Goal: Task Accomplishment & Management: Complete application form

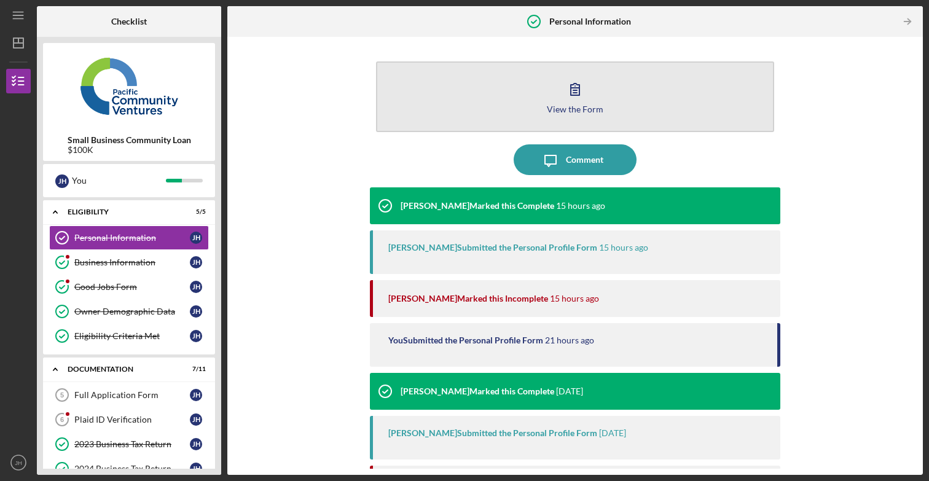
click at [566, 106] on div "View the Form" at bounding box center [575, 108] width 57 height 9
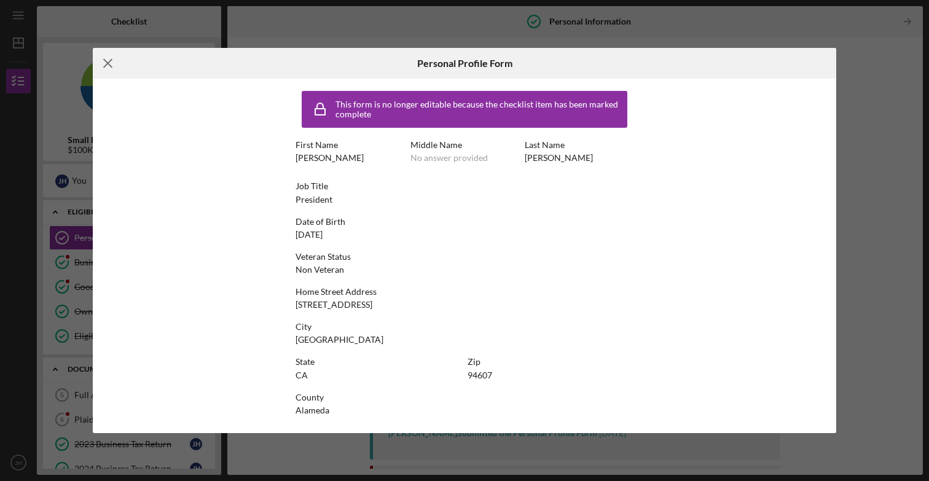
click at [113, 61] on icon "Icon/Menu Close" at bounding box center [108, 63] width 31 height 31
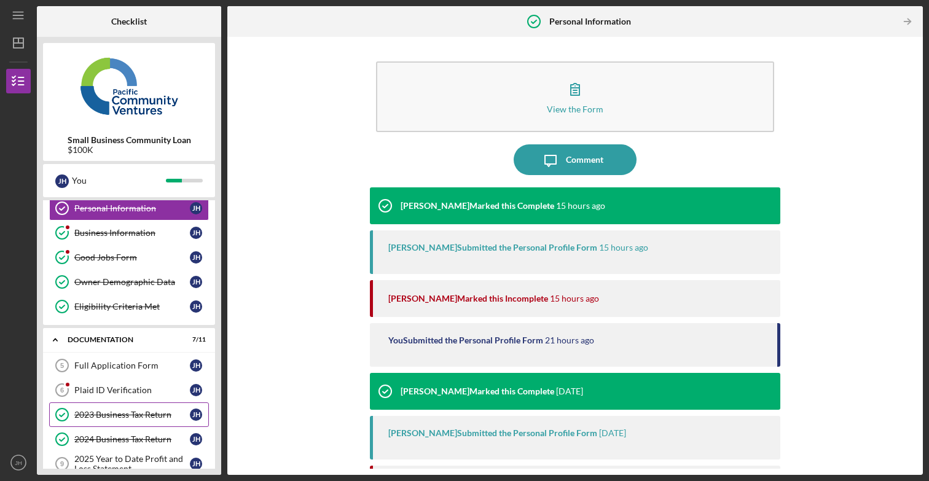
scroll to position [32, 0]
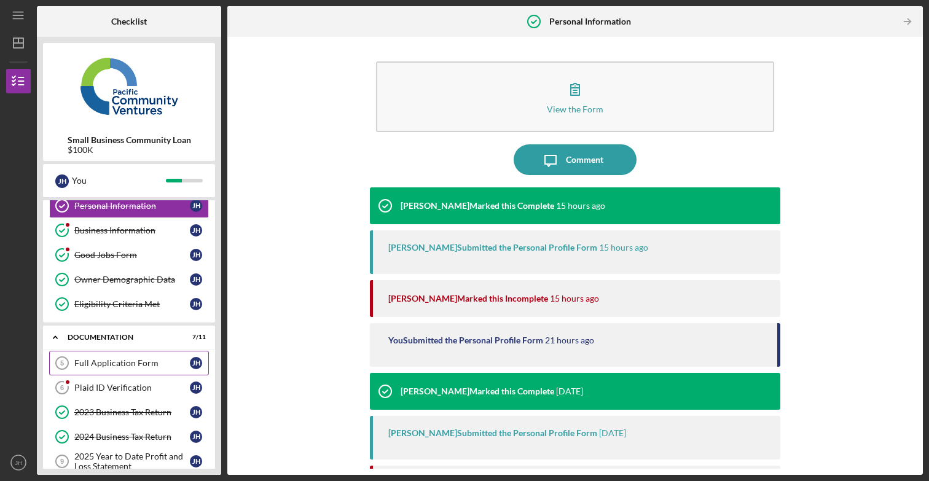
click at [125, 364] on div "Full Application Form" at bounding box center [132, 363] width 116 height 10
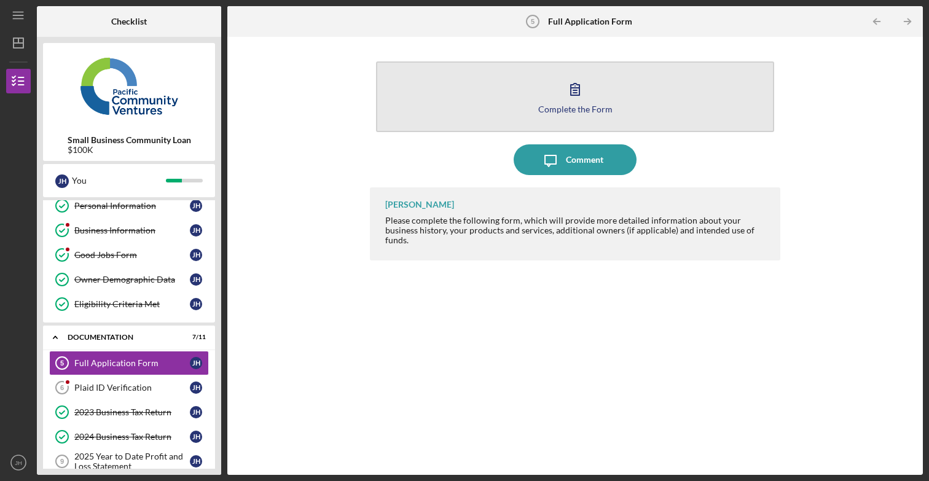
click at [556, 83] on button "Complete the Form Form" at bounding box center [575, 96] width 398 height 71
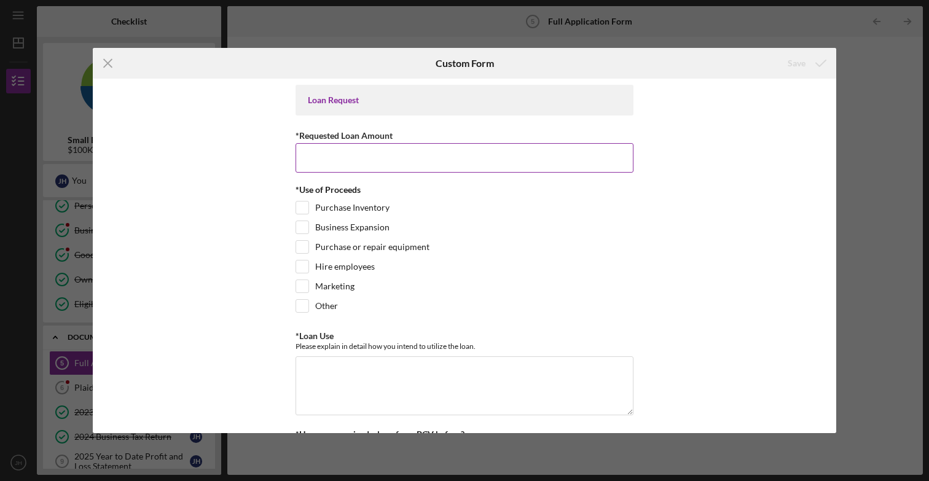
click at [390, 160] on input "*Requested Loan Amount" at bounding box center [465, 157] width 338 height 29
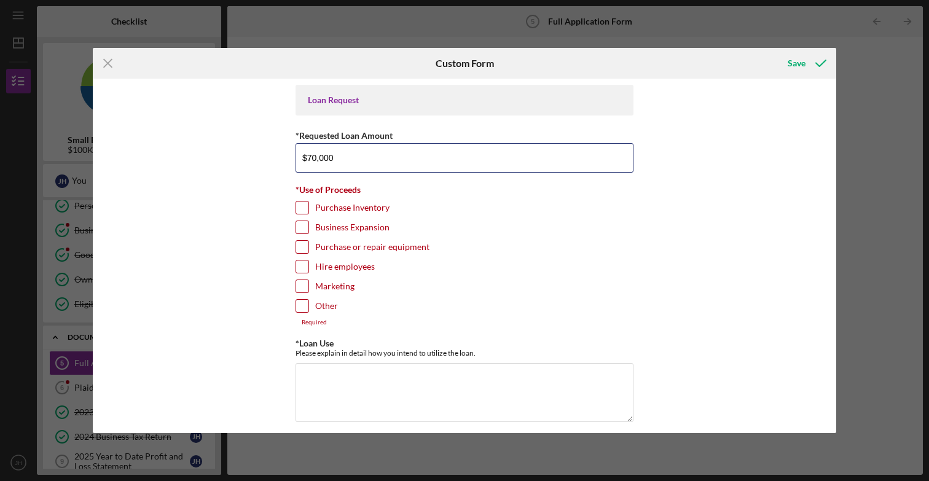
type input "$70,000"
click at [302, 206] on input "Purchase Inventory" at bounding box center [302, 208] width 12 height 12
checkbox input "true"
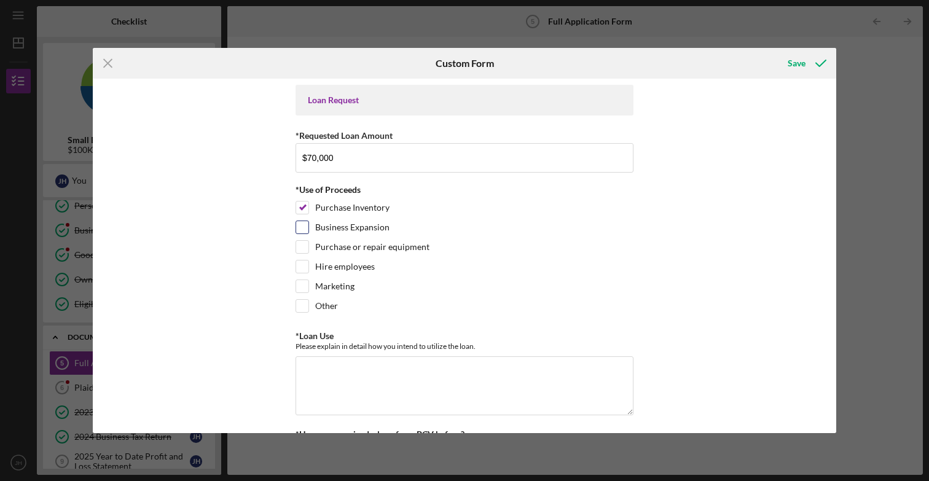
click at [302, 230] on input "Business Expansion" at bounding box center [302, 227] width 12 height 12
checkbox input "true"
click at [300, 283] on input "Marketing" at bounding box center [302, 286] width 12 height 12
checkbox input "true"
click at [302, 307] on input "Other" at bounding box center [302, 306] width 12 height 12
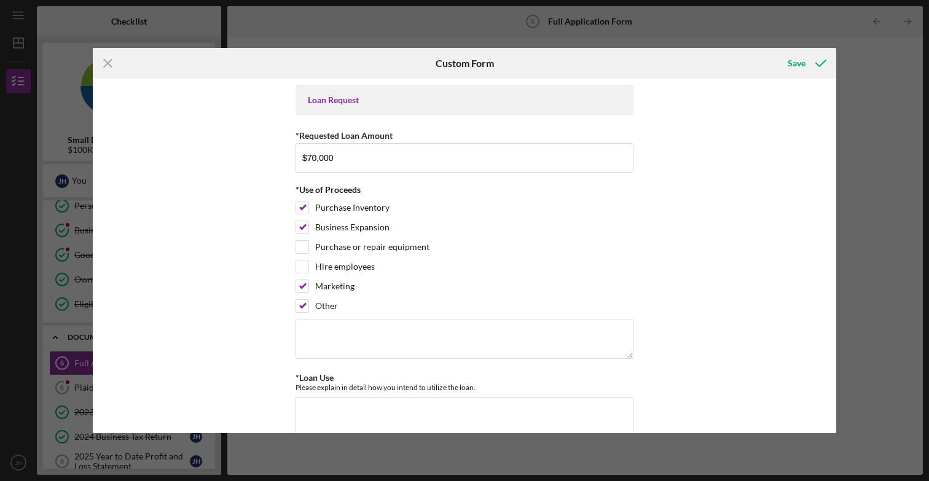
scroll to position [9, 0]
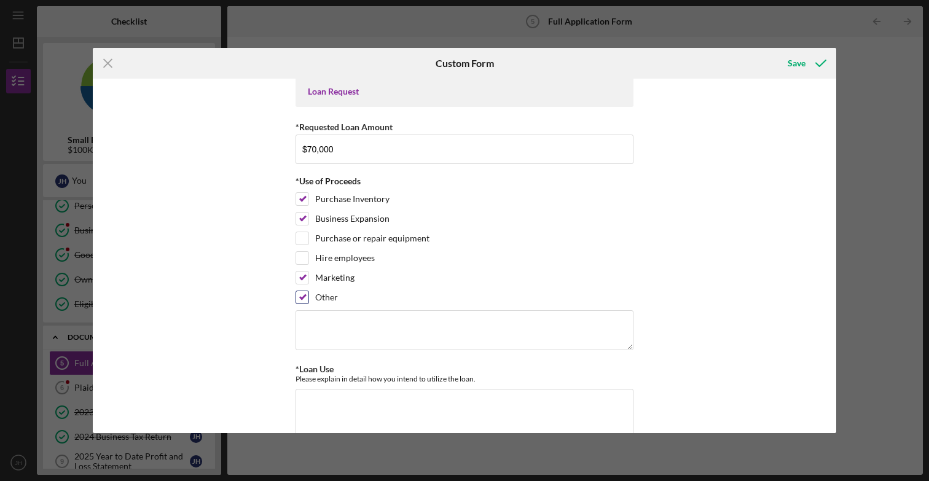
click at [303, 294] on input "Other" at bounding box center [302, 297] width 12 height 12
checkbox input "false"
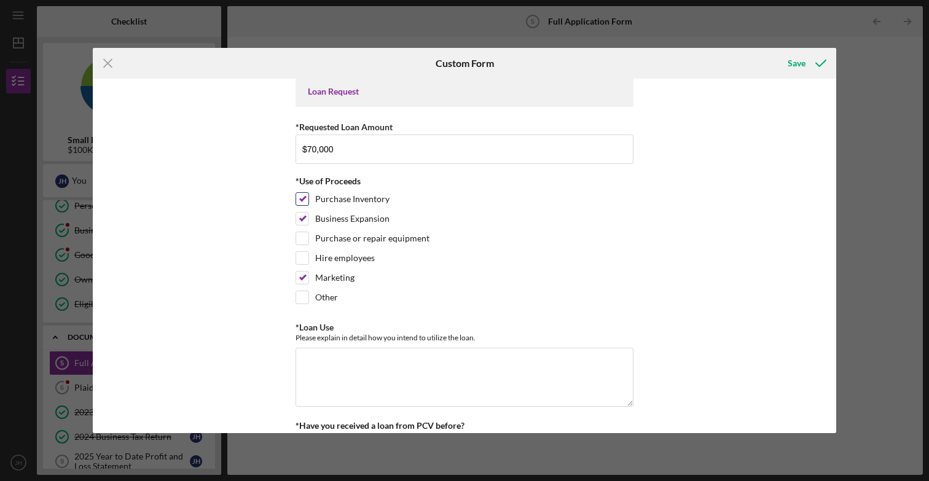
scroll to position [0, 0]
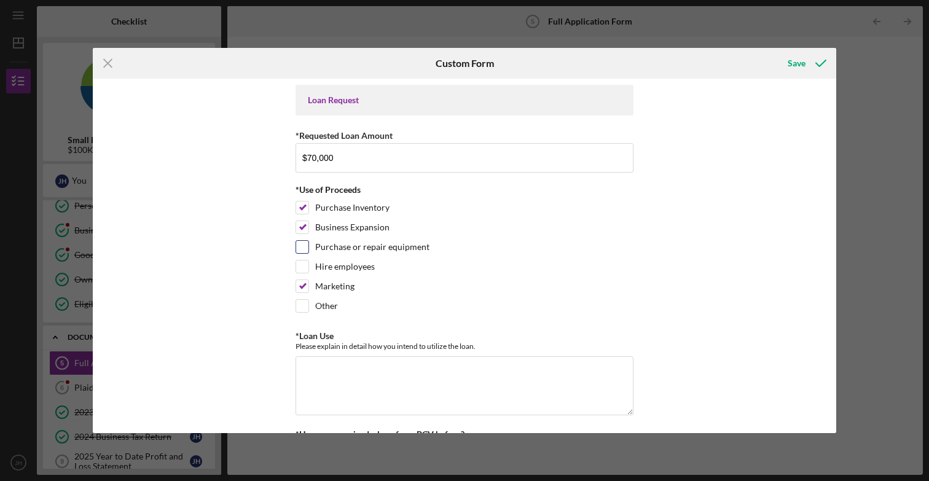
click at [303, 245] on input "Purchase or repair equipment" at bounding box center [302, 247] width 12 height 12
checkbox input "true"
click at [302, 210] on input "Purchase Inventory" at bounding box center [302, 208] width 12 height 12
checkbox input "false"
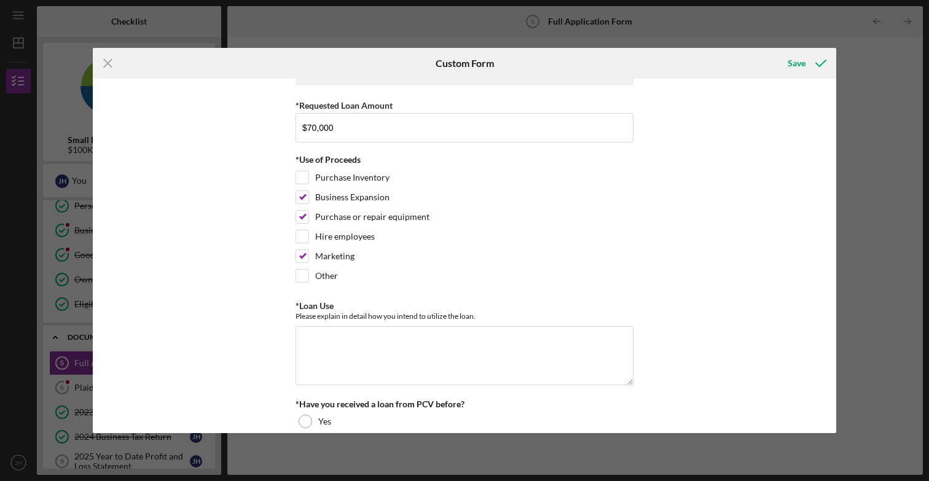
scroll to position [55, 0]
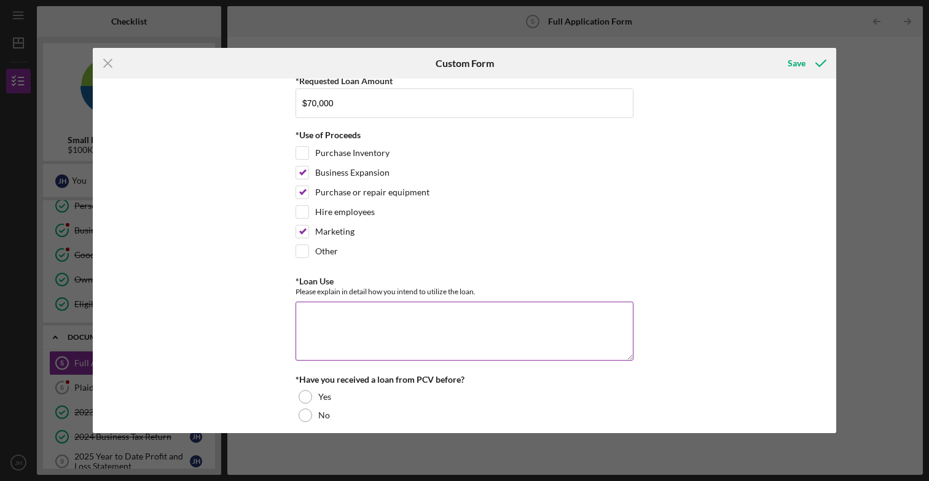
click at [394, 319] on textarea "*Loan Use" at bounding box center [465, 331] width 338 height 59
paste textarea "We intend to use the loan to support CorecTel’s next stage of growth. A portion…"
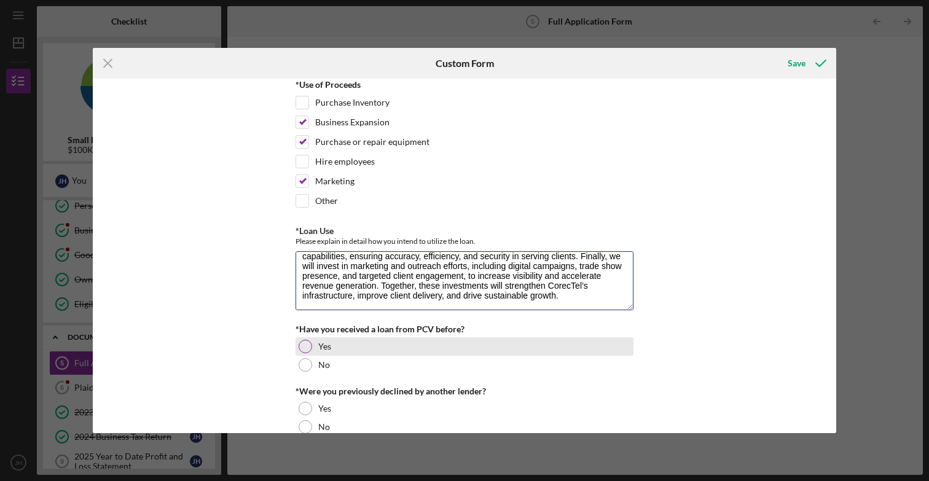
scroll to position [150, 0]
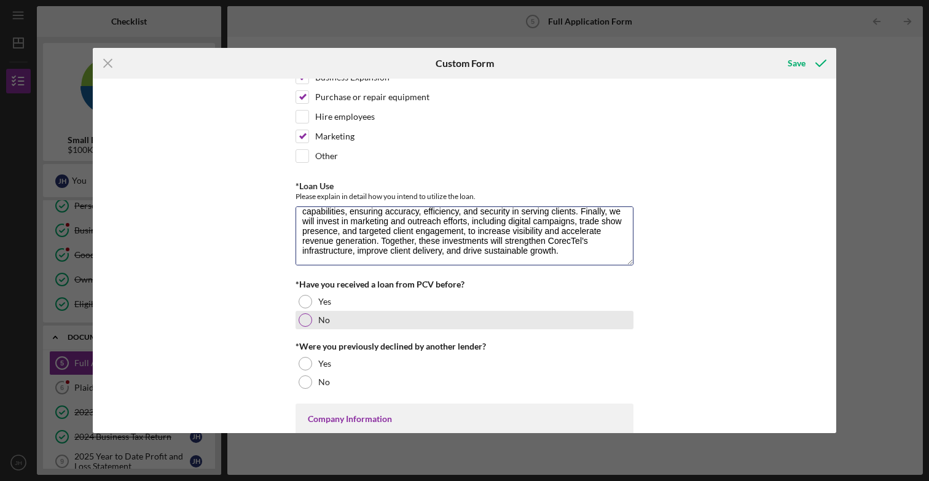
type textarea "We intend to use the loan to support CorecTel’s next stage of growth. A portion…"
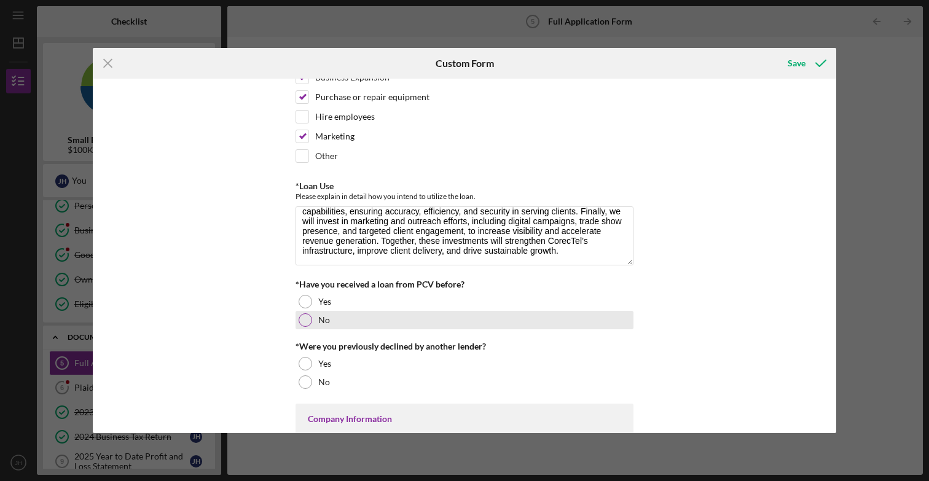
click at [321, 314] on div "No" at bounding box center [465, 320] width 338 height 18
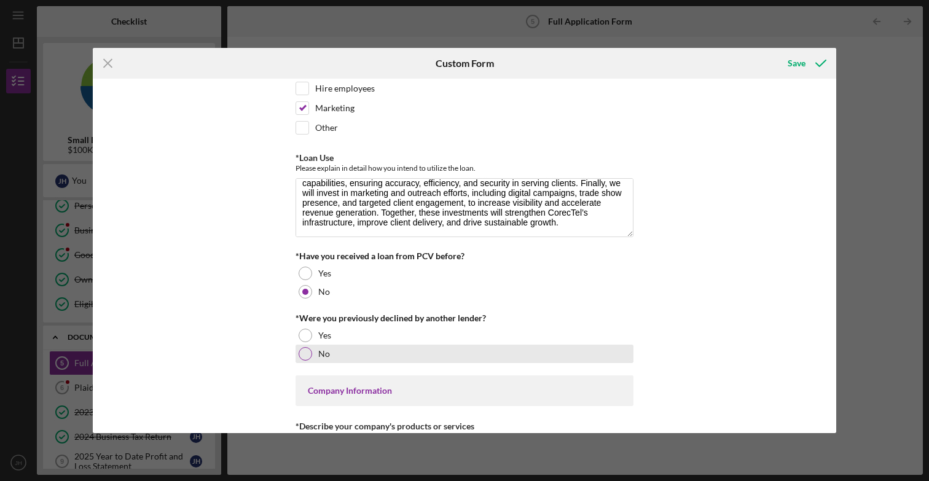
click at [323, 355] on label "No" at bounding box center [324, 354] width 12 height 10
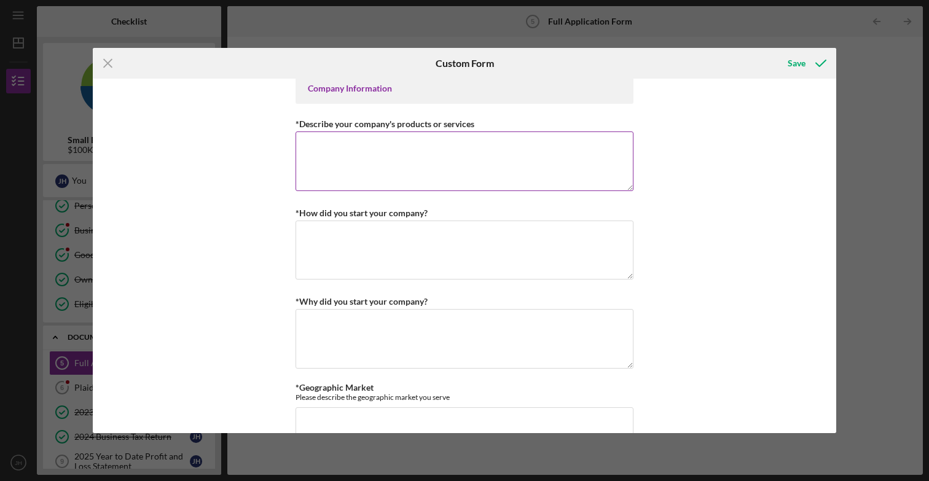
scroll to position [482, 0]
click at [398, 147] on textarea "*Describe your company's products or services" at bounding box center [465, 159] width 338 height 59
paste textarea "CorecTel is a telecom cost-recovery and optimization consultancy. We help hospi…"
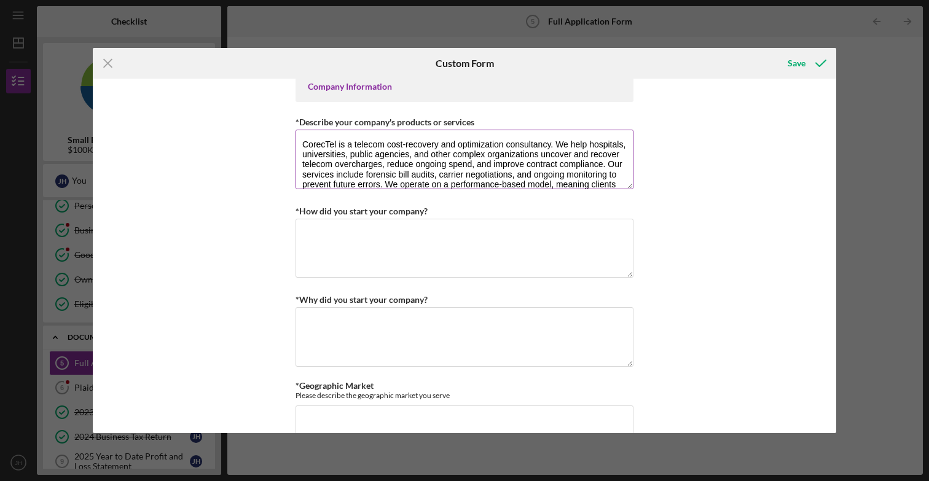
scroll to position [10, 0]
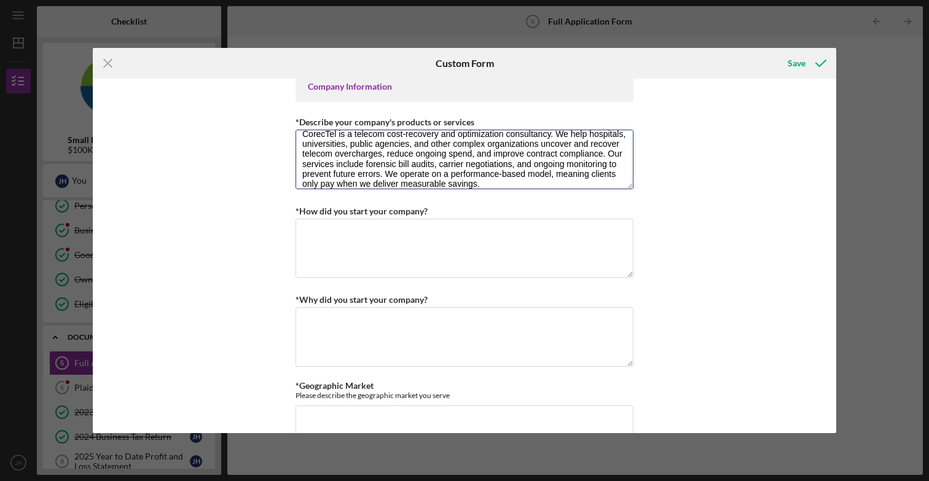
type textarea "CorecTel is a telecom cost-recovery and optimization consultancy. We help hospi…"
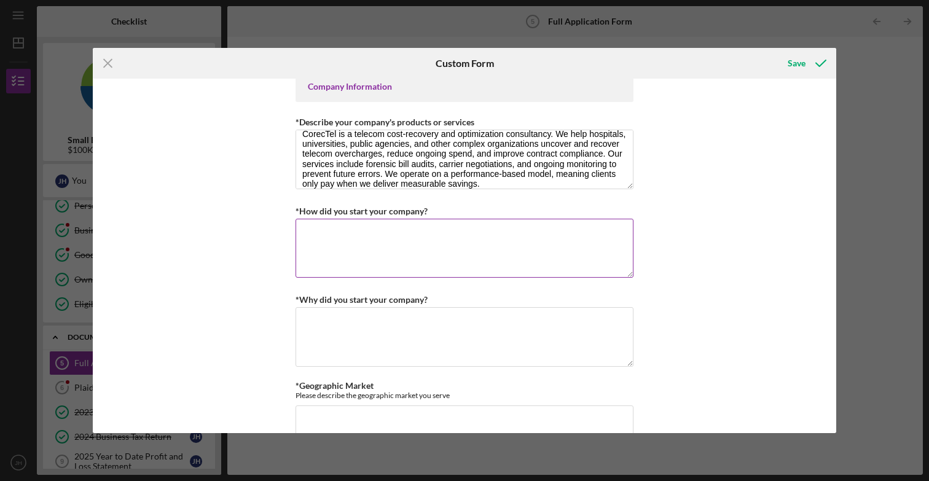
click at [382, 254] on textarea "*How did you start your company?" at bounding box center [465, 248] width 338 height 59
paste textarea "I founded CorecTel in 2023 after seeing firsthand how organizations—especially …"
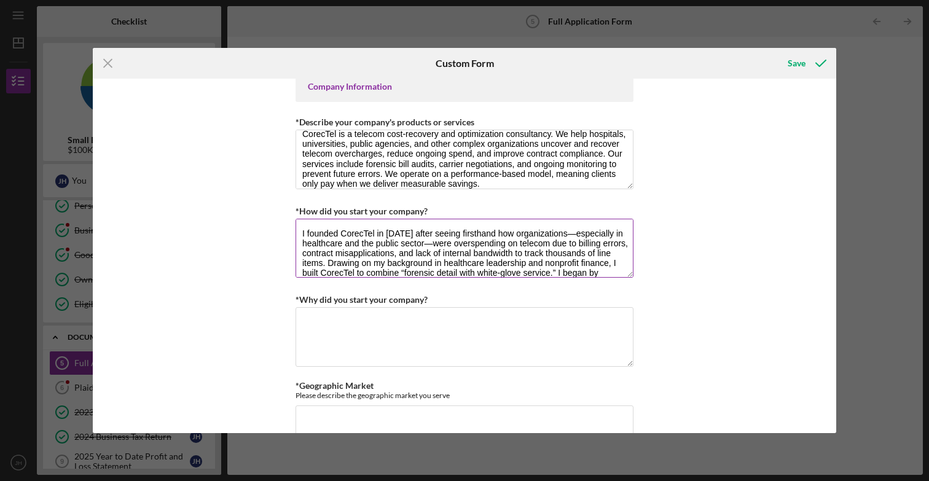
scroll to position [20, 0]
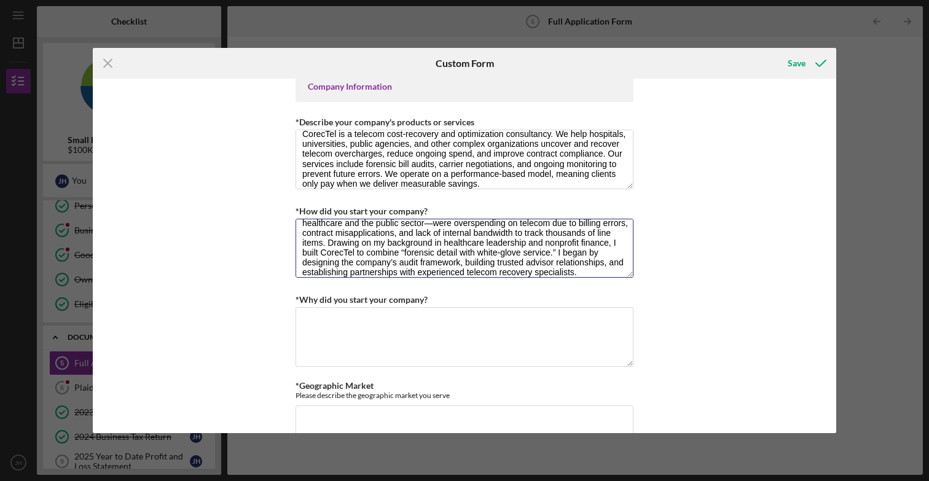
type textarea "I founded CorecTel in 2023 after seeing firsthand how organizations—especially …"
click at [421, 330] on textarea "*Why did you start your company?" at bounding box center [465, 336] width 338 height 59
paste textarea "I started CorecTel to give organizations a trusted partner in managing one of t…"
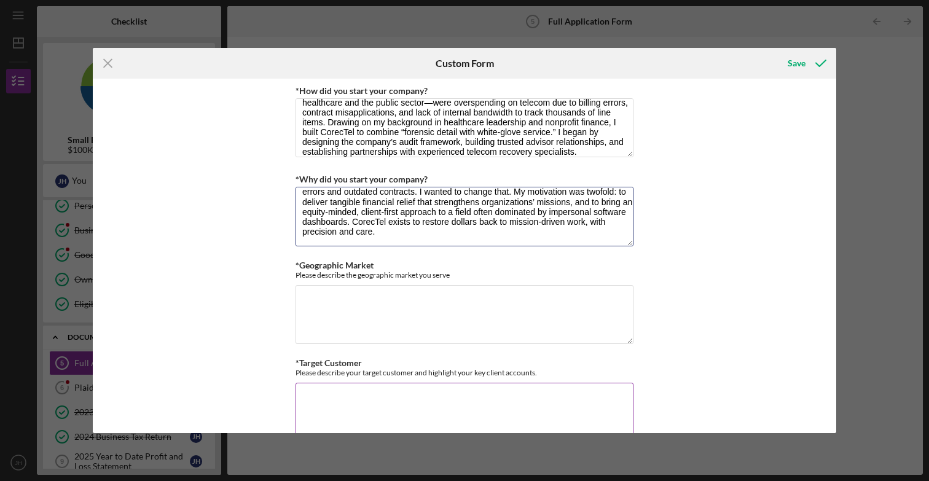
scroll to position [604, 0]
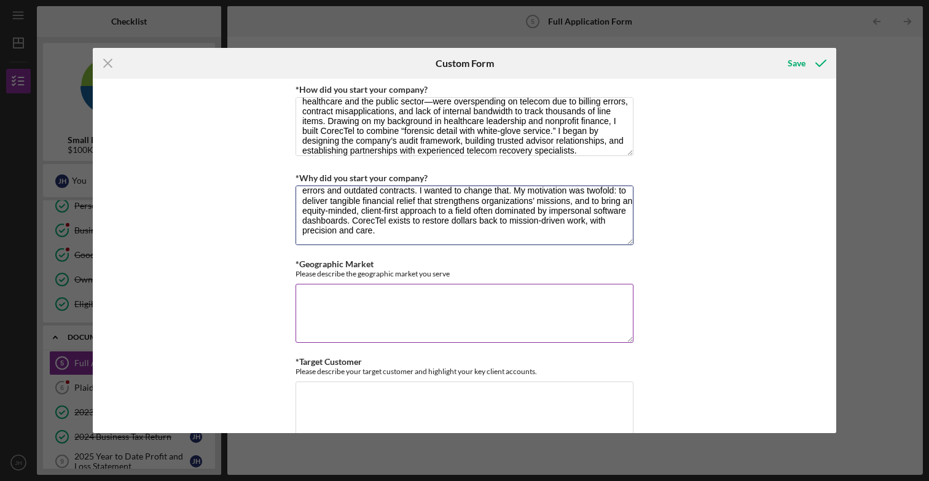
type textarea "I started CorecTel to give organizations a trusted partner in managing one of t…"
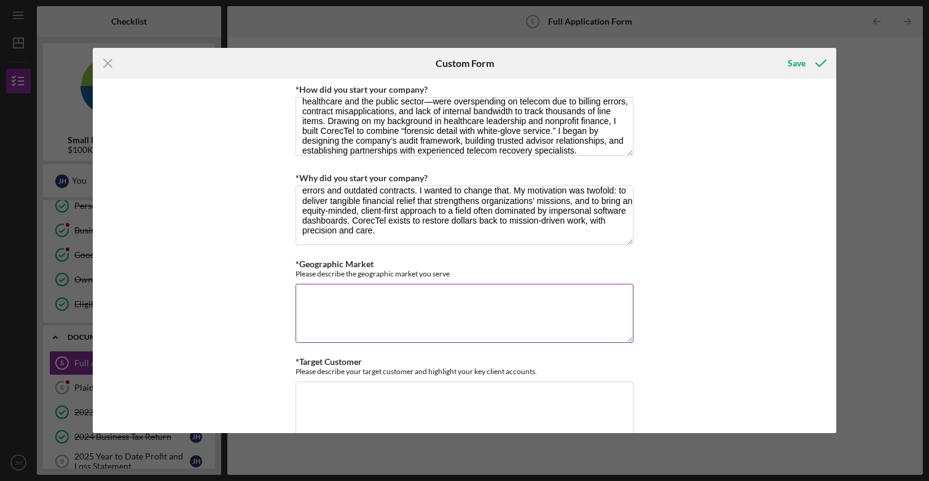
click at [364, 308] on textarea "*Geographic Market" at bounding box center [465, 313] width 338 height 59
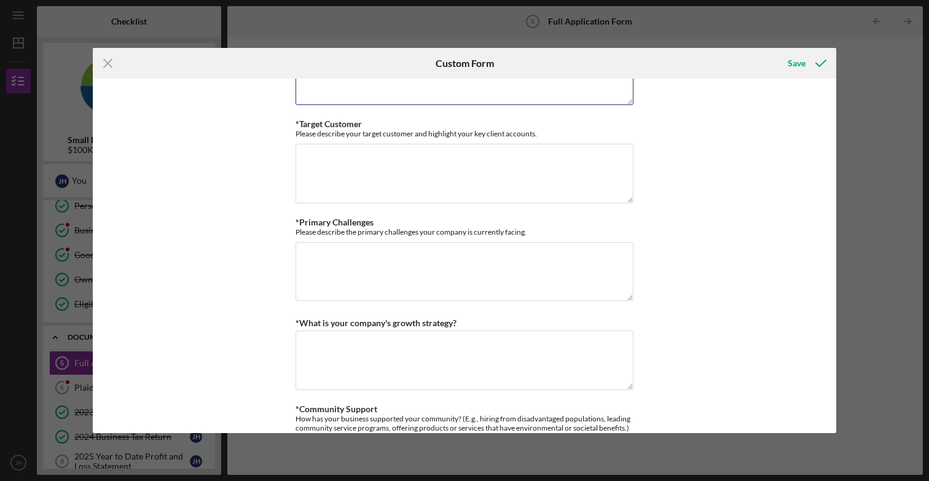
scroll to position [856, 0]
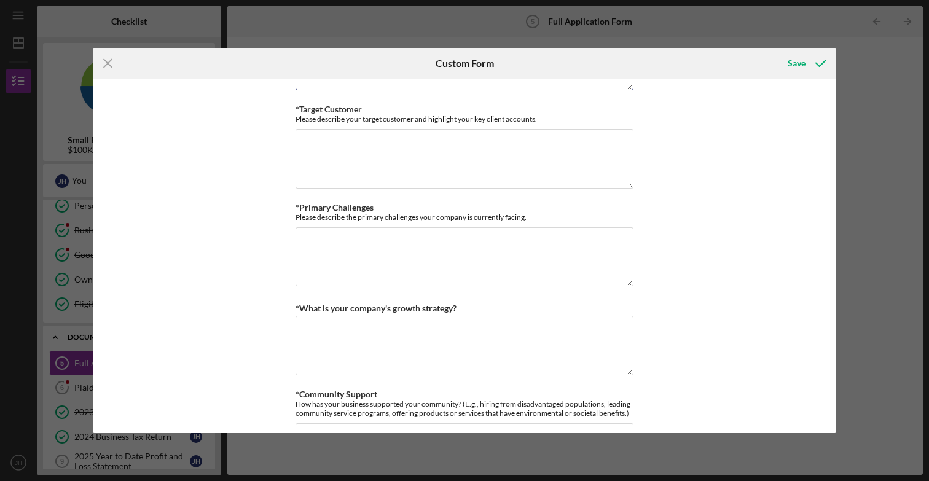
type textarea "National"
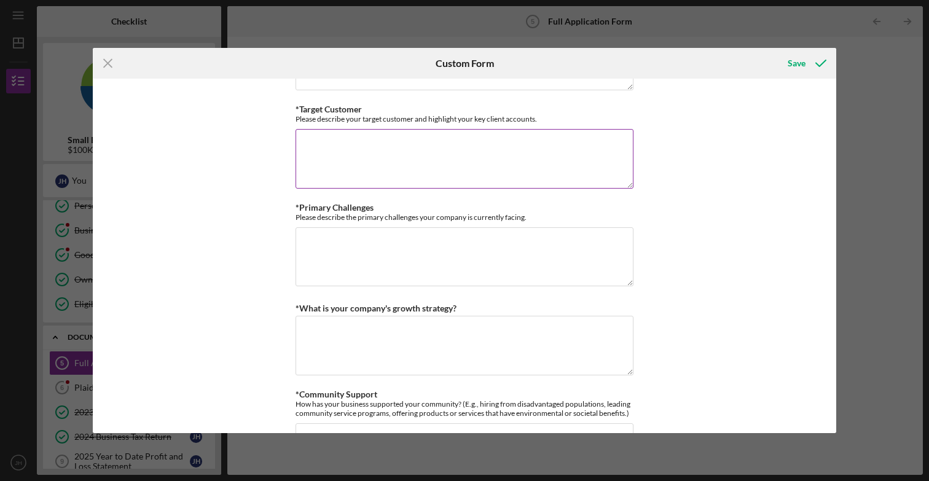
click at [435, 156] on textarea "*Target Customer" at bounding box center [465, 158] width 338 height 59
paste textarea "Our target customers are large organizations with complex telecom environments—…"
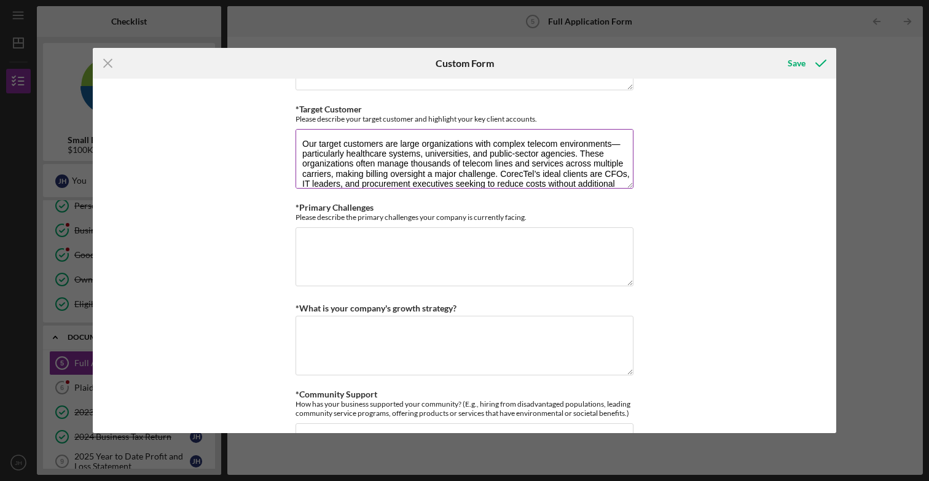
scroll to position [30, 0]
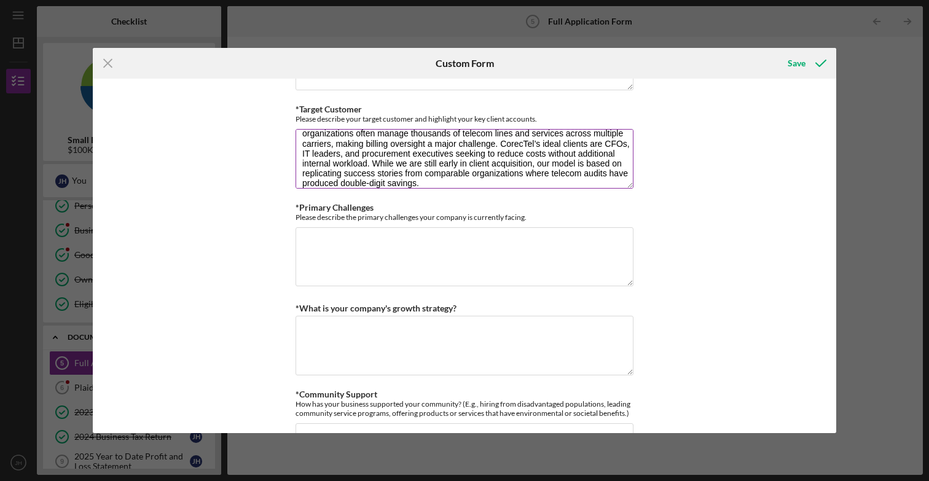
type textarea "Our target customers are large organizations with complex telecom environments—…"
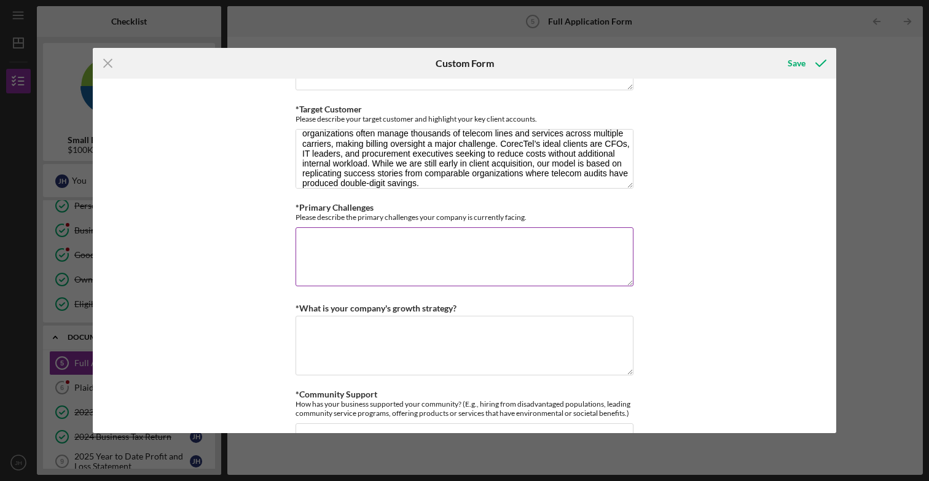
click at [398, 240] on textarea "*Primary Challenges" at bounding box center [465, 256] width 338 height 59
paste textarea "As an emerging business, our primary challenges include brand visibility and ma…"
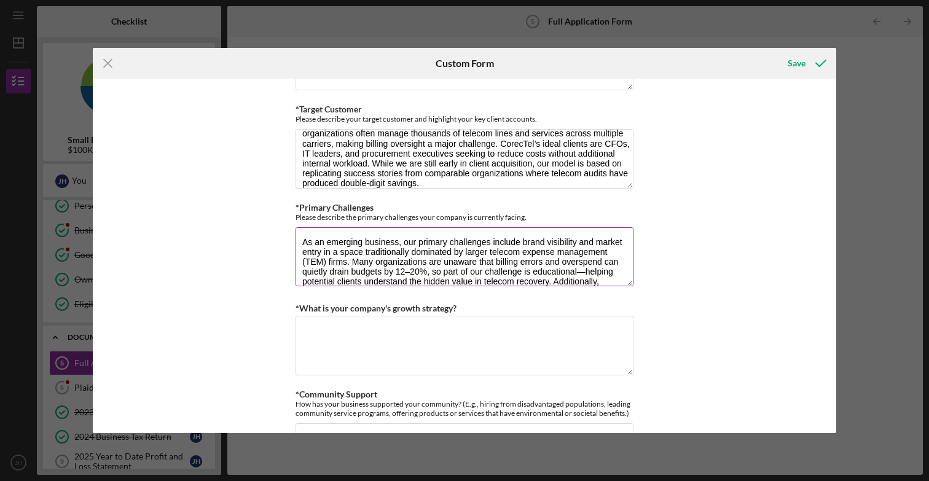
scroll to position [20, 0]
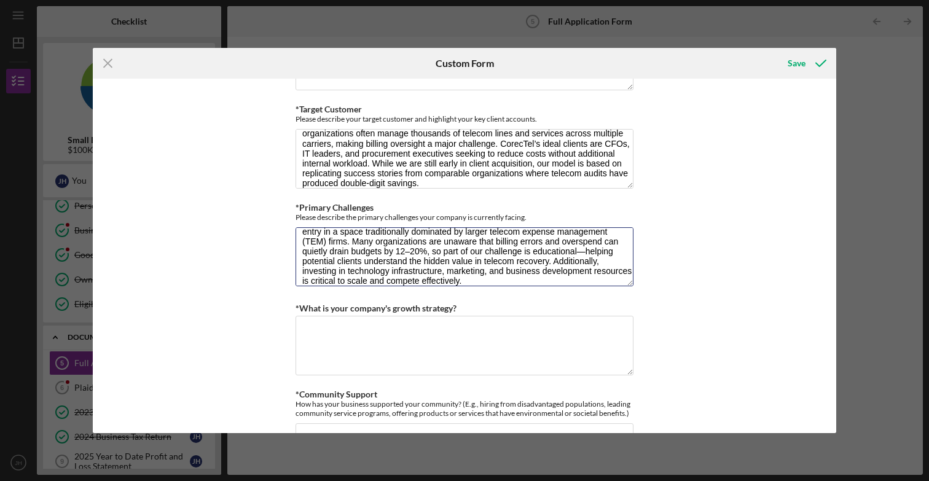
type textarea "As an emerging business, our primary challenges include brand visibility and ma…"
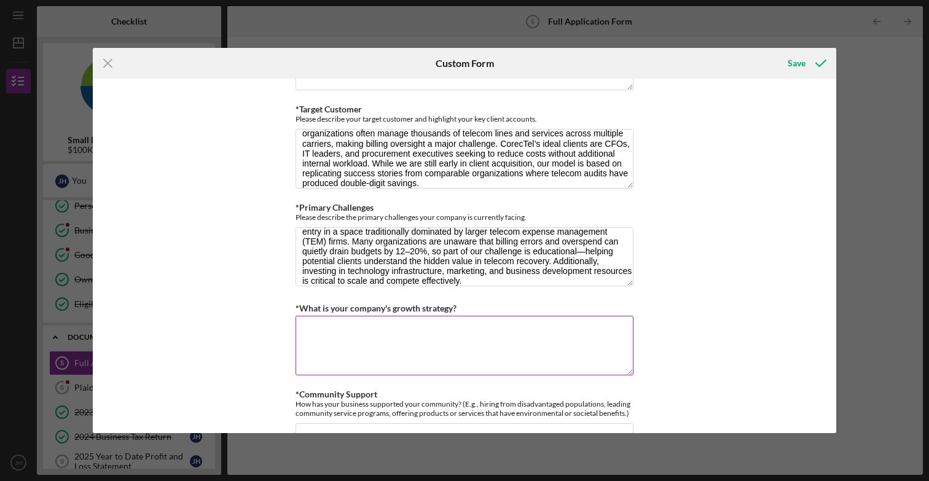
click at [408, 337] on textarea "*What is your company's growth strategy?" at bounding box center [465, 345] width 338 height 59
paste textarea "Our growth strategy focuses on three pillars: Targeted Outreach – Leveraging Li…"
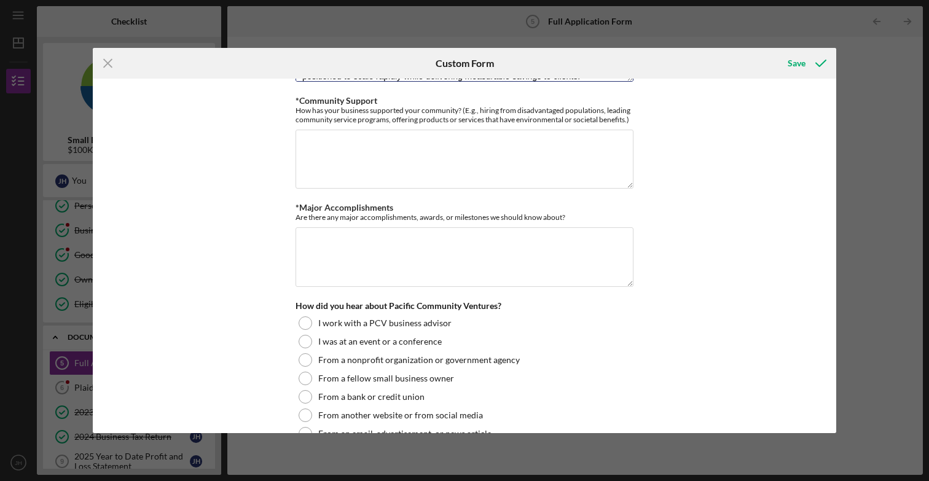
scroll to position [1155, 0]
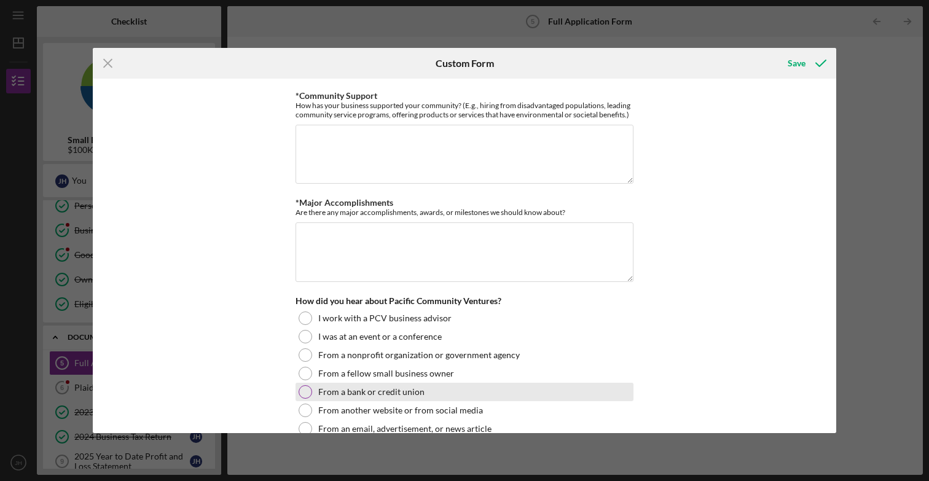
type textarea "Our growth strategy focuses on three pillars: Targeted Outreach – Leveraging Li…"
click at [307, 391] on div at bounding box center [306, 392] width 14 height 14
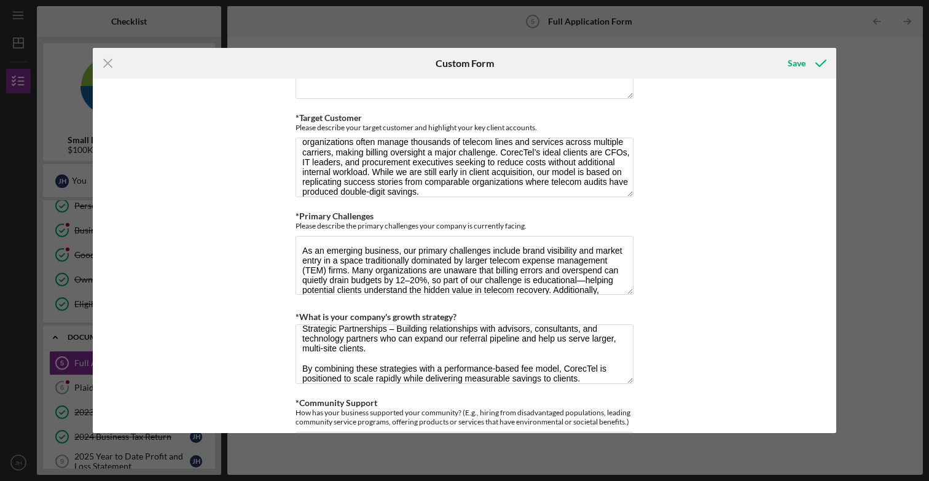
scroll to position [825, 0]
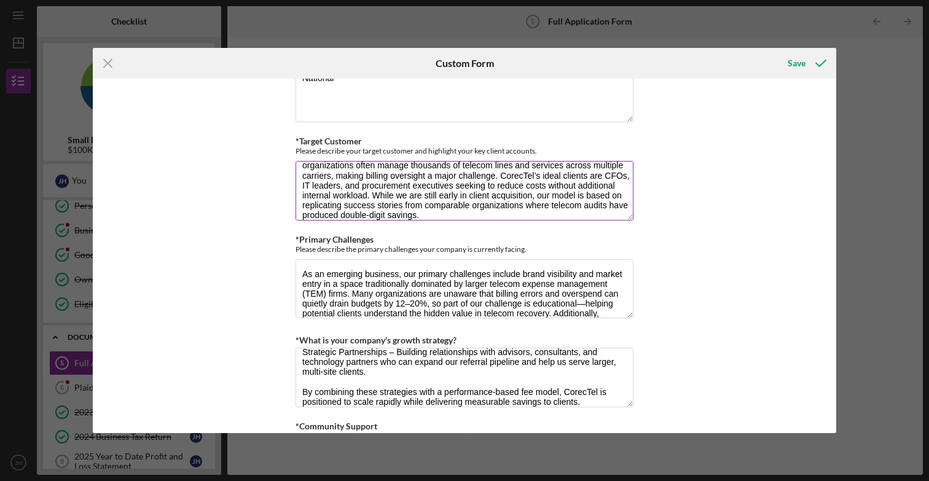
click at [355, 199] on textarea "Our target customers are large organizations with complex telecom environments—…" at bounding box center [465, 190] width 338 height 59
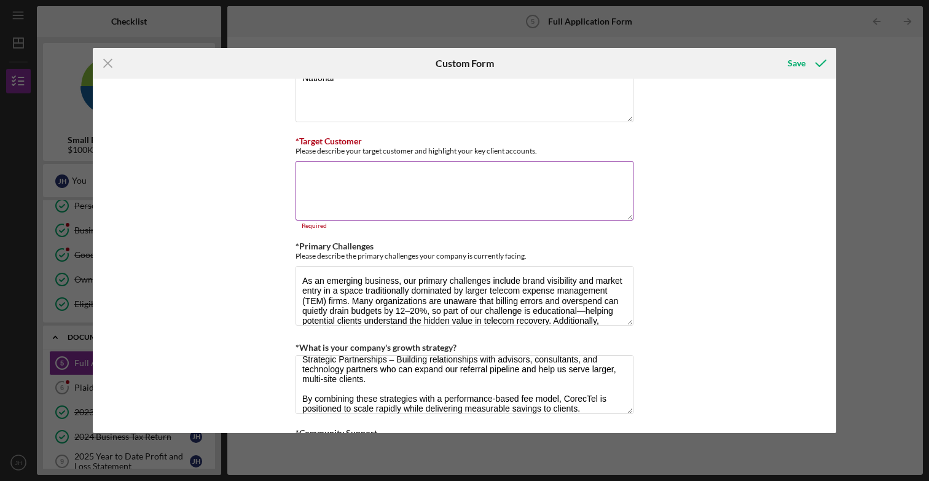
scroll to position [0, 0]
paste textarea "Our target customers are large organizations with complex telecom environments—…"
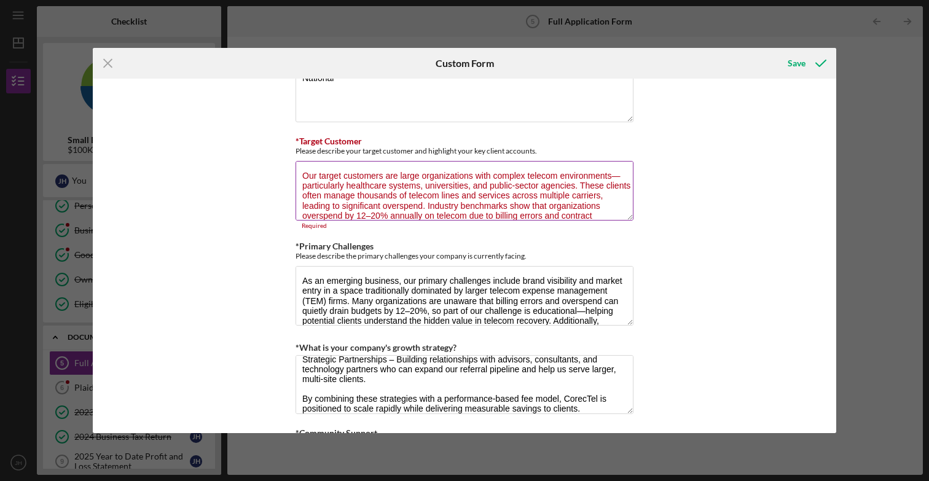
scroll to position [41, 0]
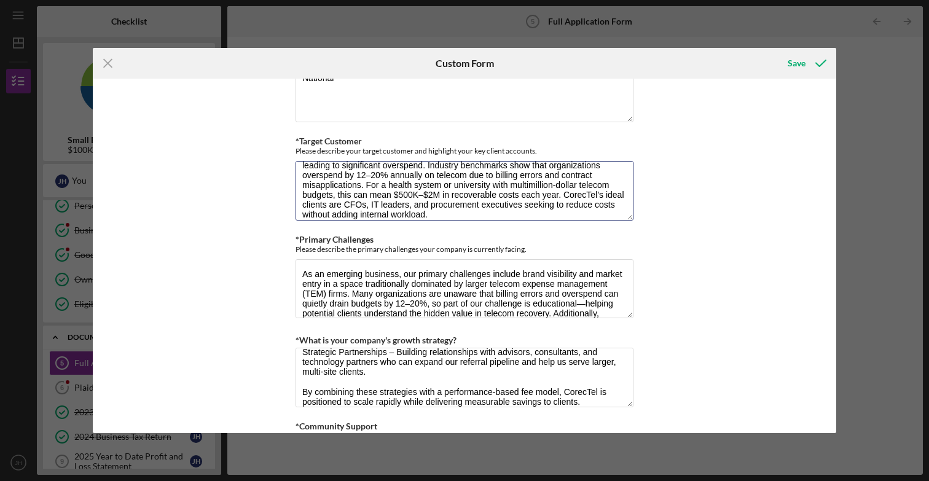
type textarea "Our target customers are large organizations with complex telecom environments—…"
click at [393, 280] on textarea "As an emerging business, our primary challenges include brand visibility and ma…" at bounding box center [465, 288] width 338 height 59
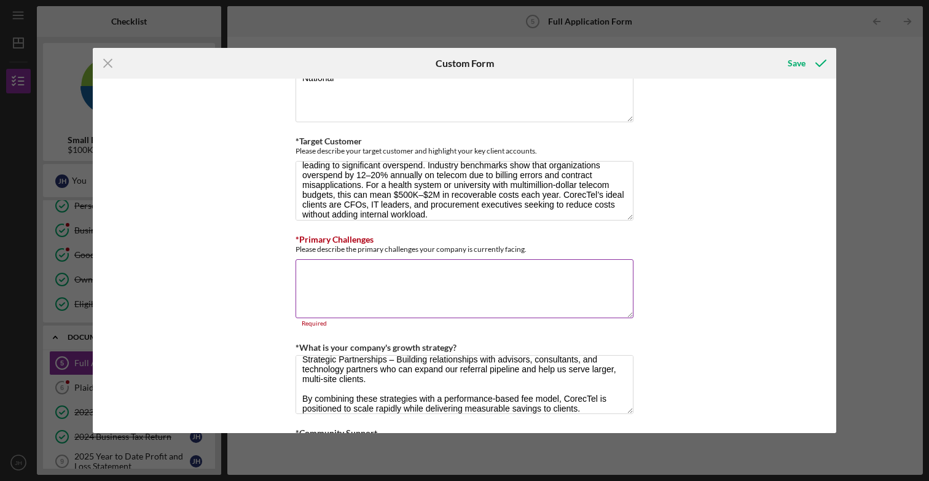
paste textarea "Our primary challenges are brand visibility and market entry in a sector where …"
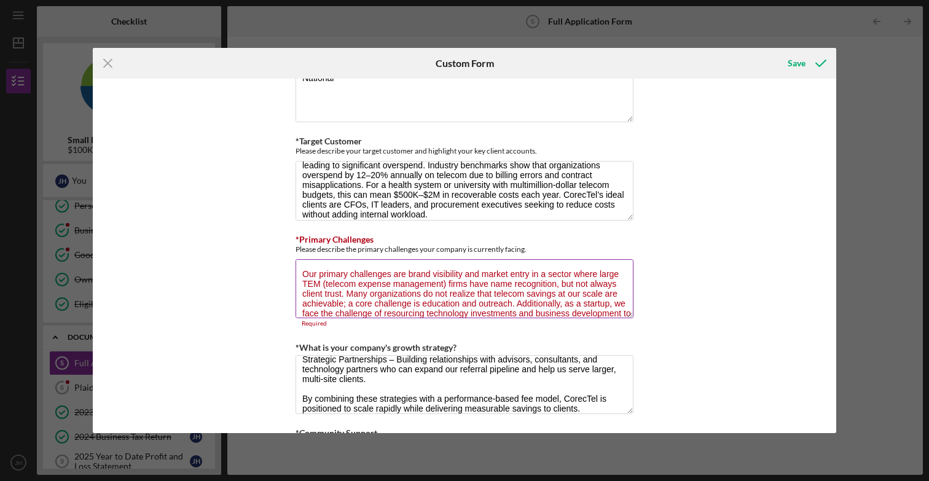
scroll to position [20, 0]
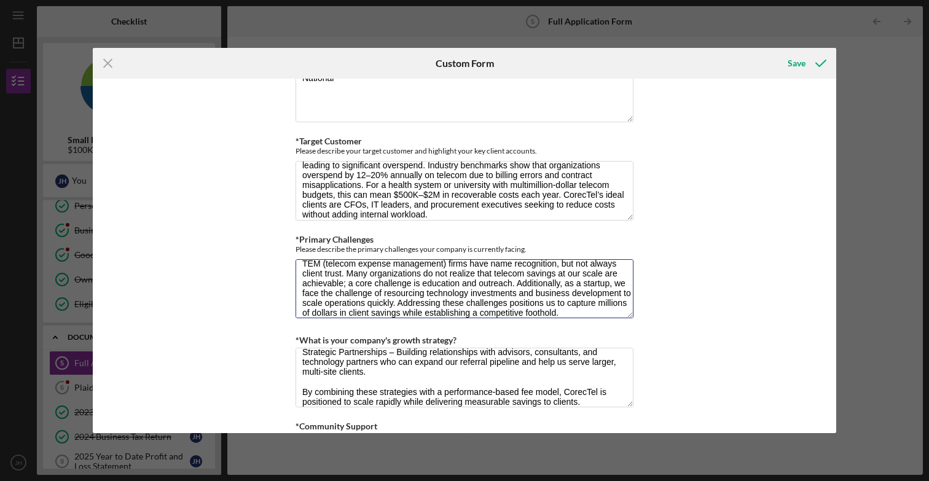
type textarea "Our primary challenges are brand visibility and market entry in a sector where …"
click at [415, 363] on textarea "Our growth strategy focuses on three pillars: Targeted Outreach – Leveraging Li…" at bounding box center [465, 377] width 338 height 59
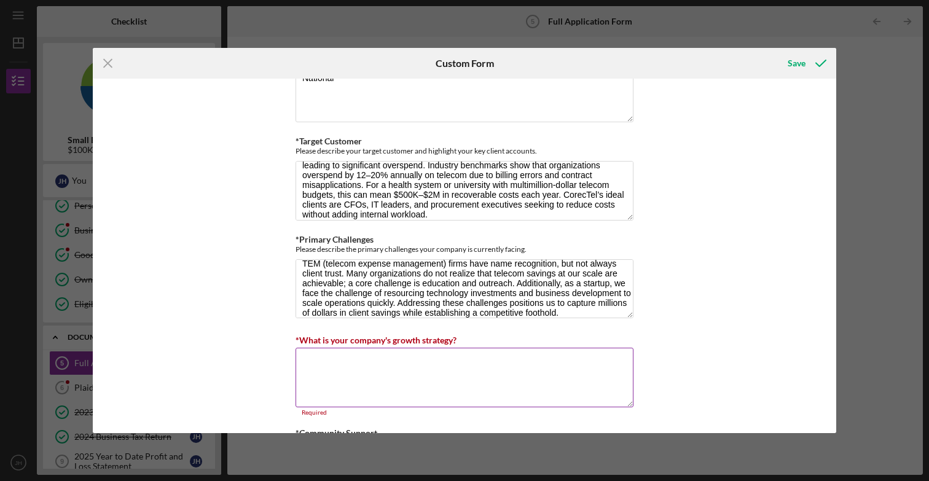
scroll to position [0, 0]
paste textarea "Our growth strategy is built on three pillars, each tied to measurable outcomes…"
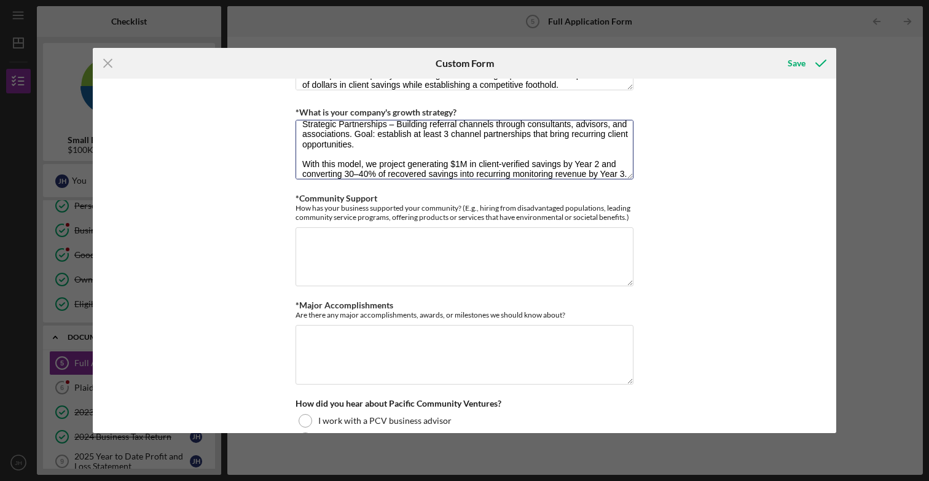
scroll to position [1060, 0]
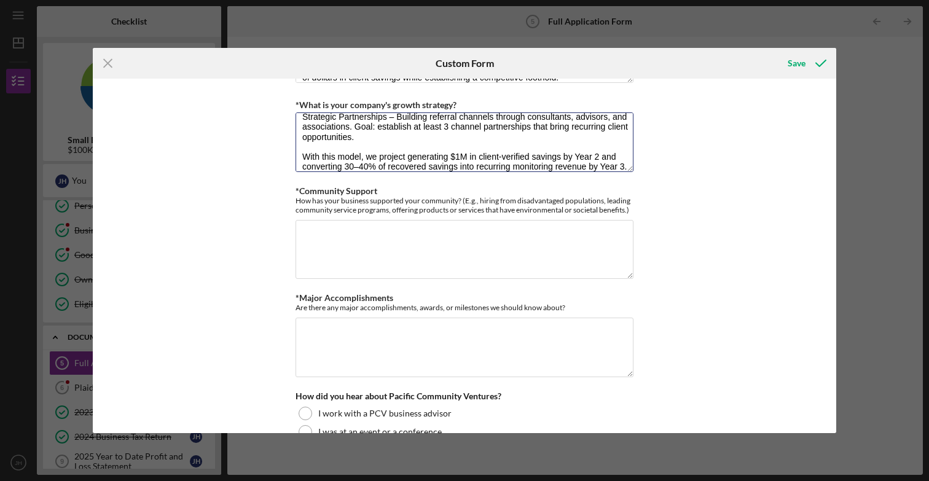
type textarea "Our growth strategy is built on three pillars, each tied to measurable outcomes…"
click at [394, 250] on textarea "*Community Support" at bounding box center [465, 249] width 338 height 59
paste textarea "CorecTel was founded with a mission to strengthen organizations that serve the …"
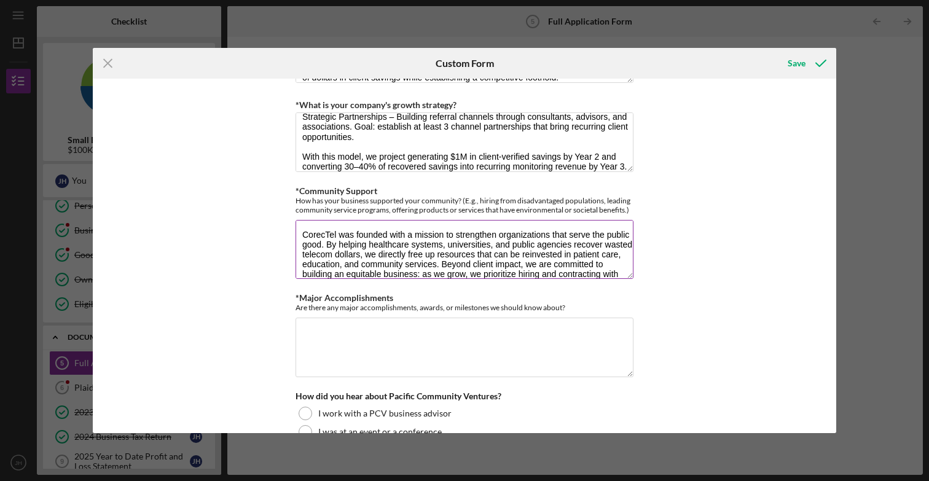
scroll to position [30, 0]
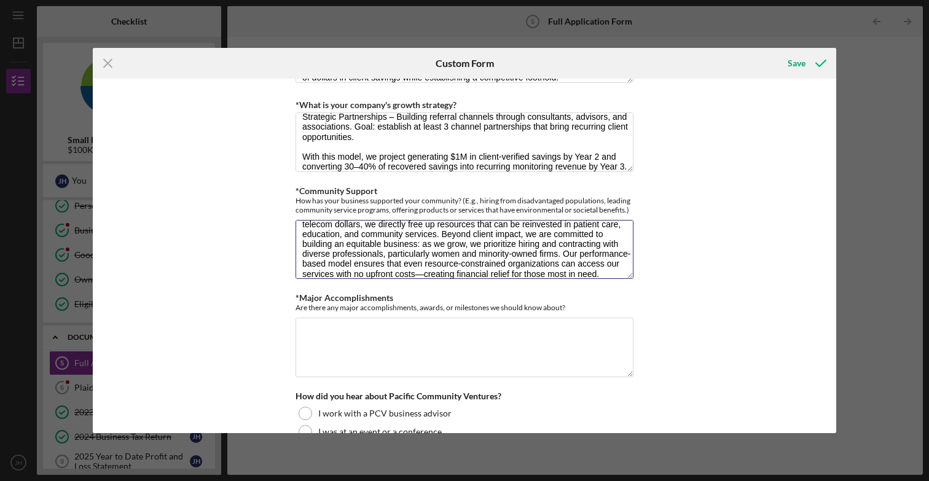
type textarea "CorecTel was founded with a mission to strengthen organizations that serve the …"
click at [404, 346] on textarea "*Major Accomplishments" at bounding box center [465, 347] width 338 height 59
paste textarea "Since launching in 2023, CorecTel has established the infrastructure to deliver…"
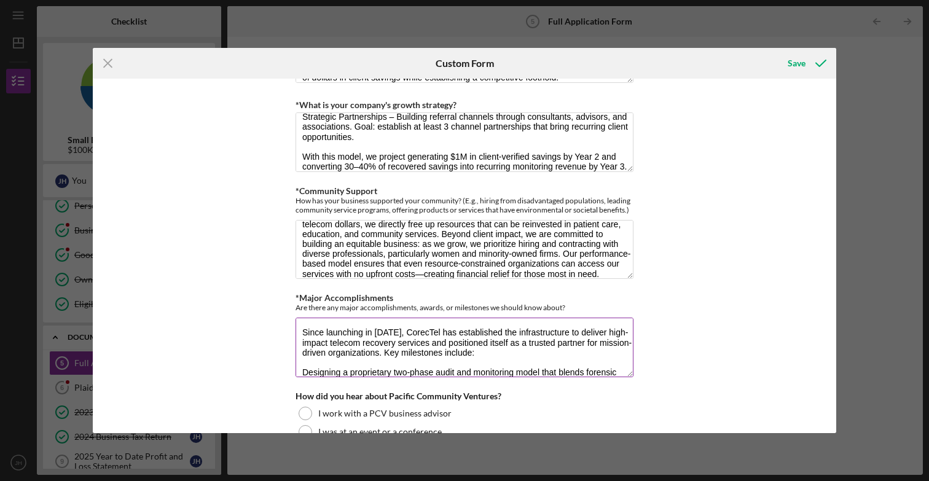
scroll to position [129, 0]
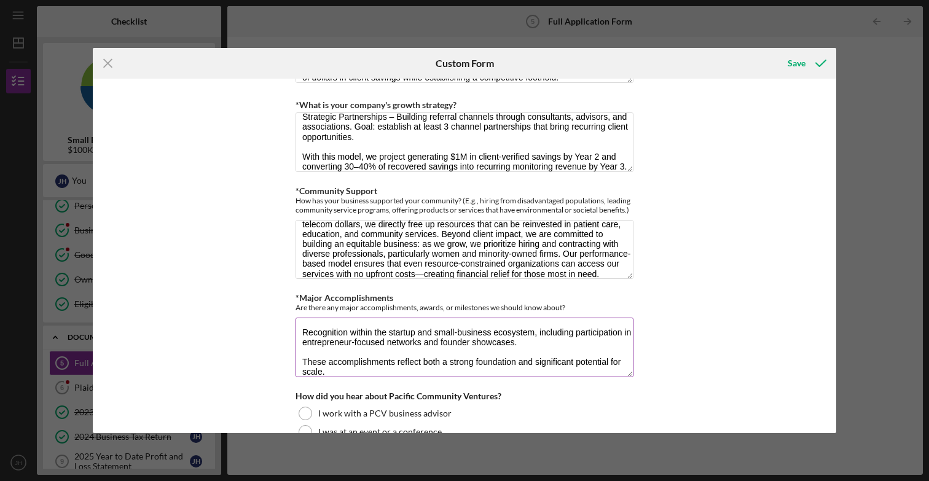
type textarea "Since launching in 2023, CorecTel has established the infrastructure to deliver…"
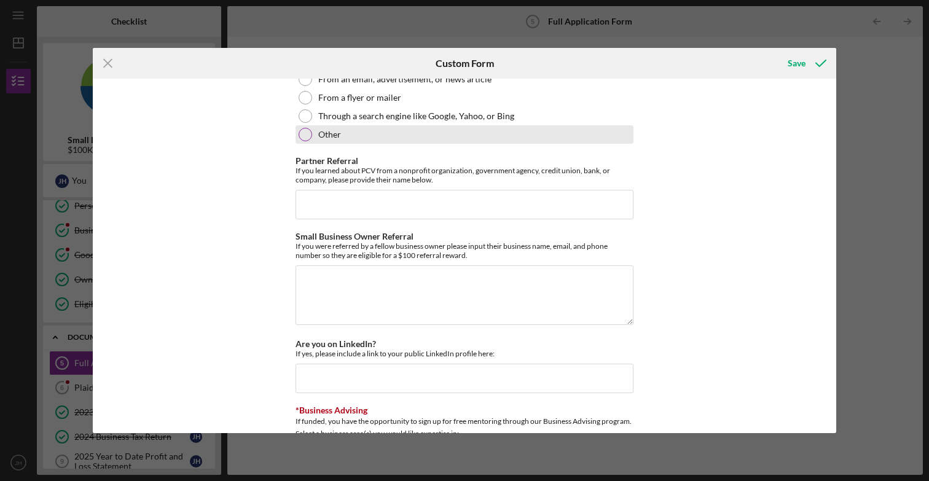
scroll to position [1508, 0]
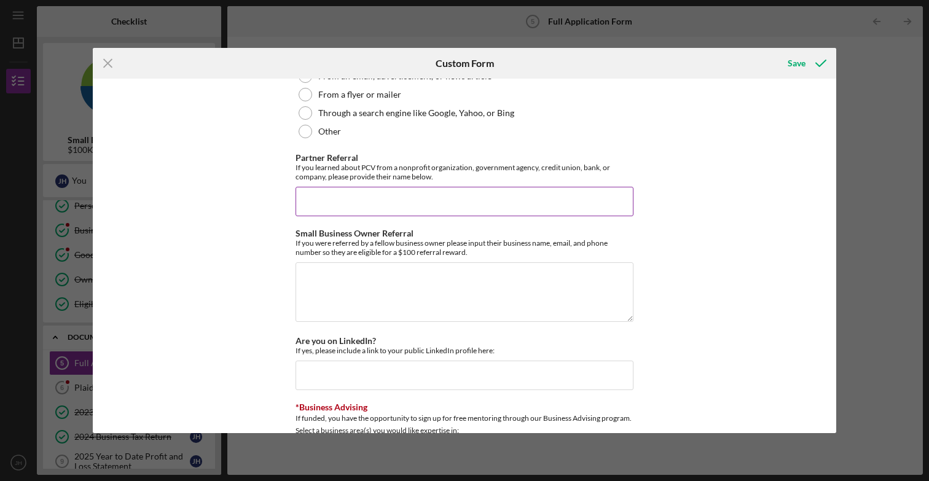
click at [356, 203] on input "Partner Referral" at bounding box center [465, 201] width 338 height 29
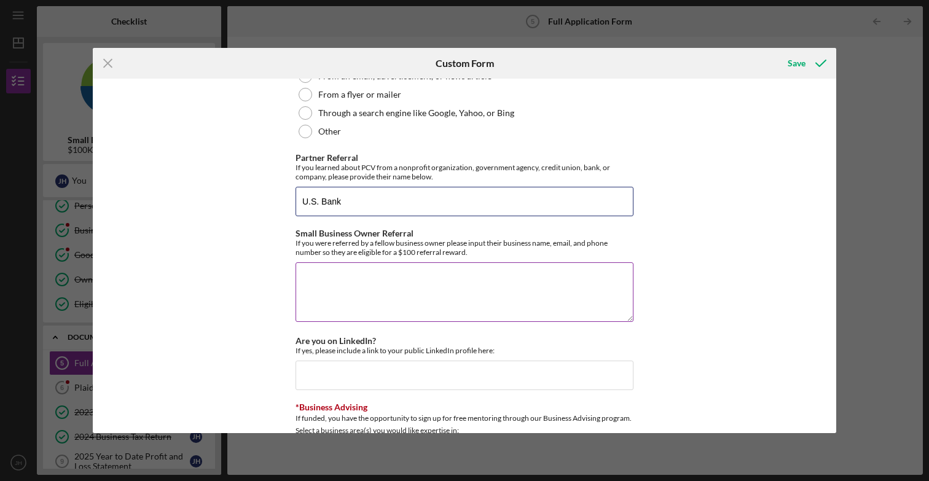
type input "U.S. Bank"
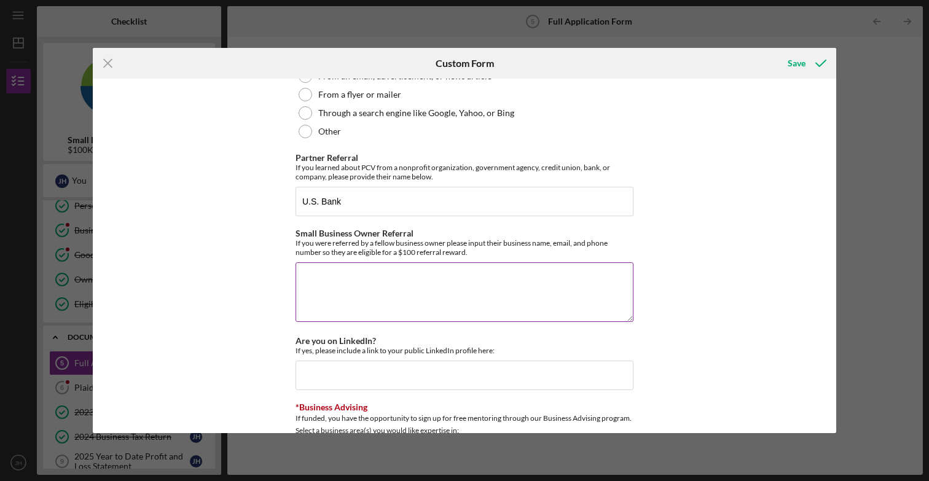
click at [356, 276] on textarea "Small Business Owner Referral" at bounding box center [465, 291] width 338 height 59
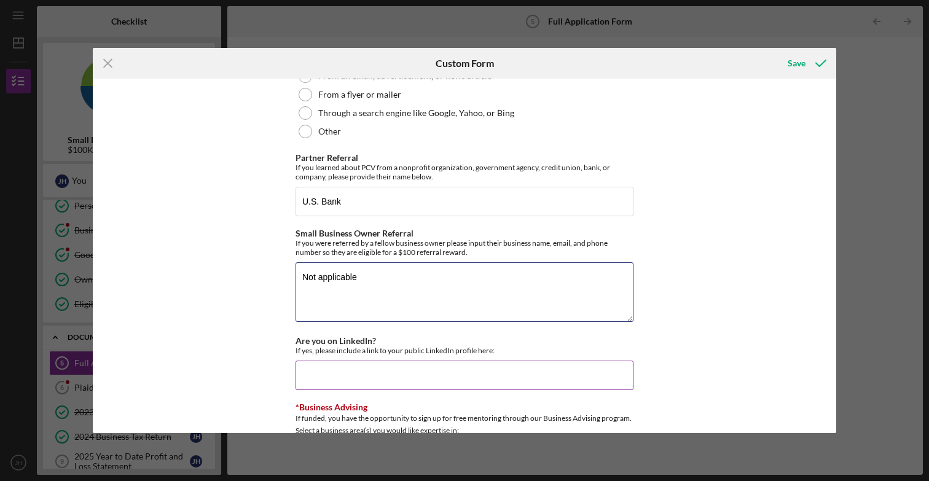
type textarea "Not applicable"
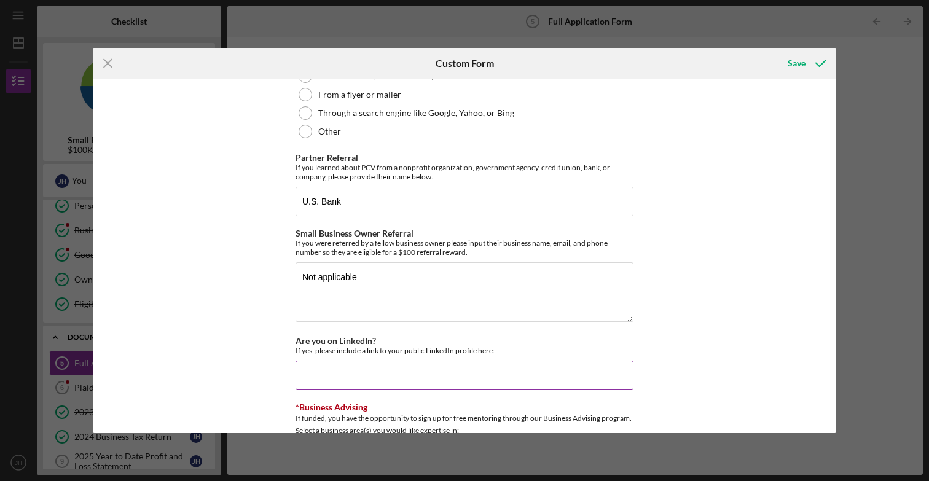
click at [364, 378] on input "Are you on LinkedIn?" at bounding box center [465, 375] width 338 height 29
paste input "https://www.linkedin.com/in/jenniferharrington/"
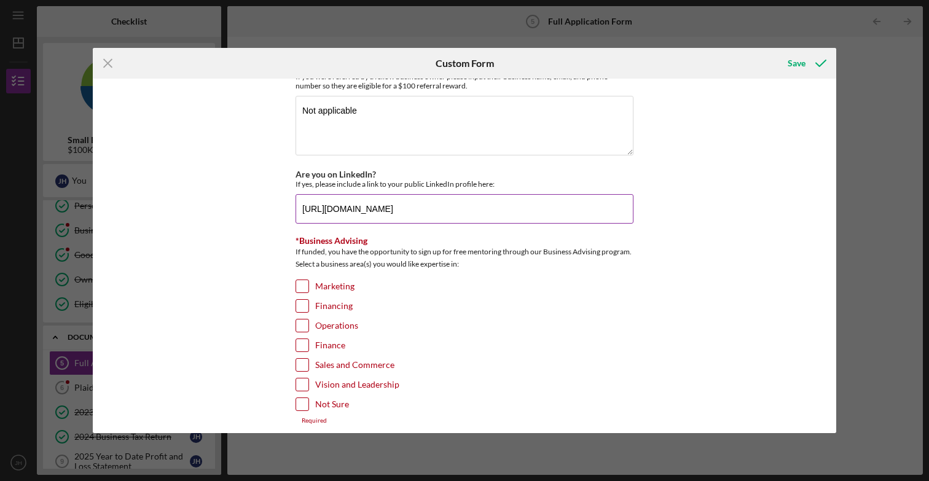
scroll to position [1680, 0]
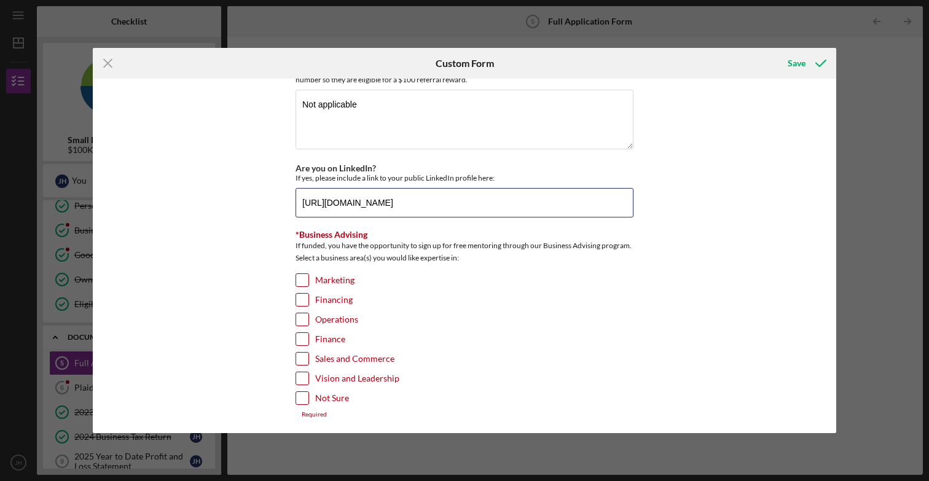
type input "https://www.linkedin.com/in/jenniferharrington/"
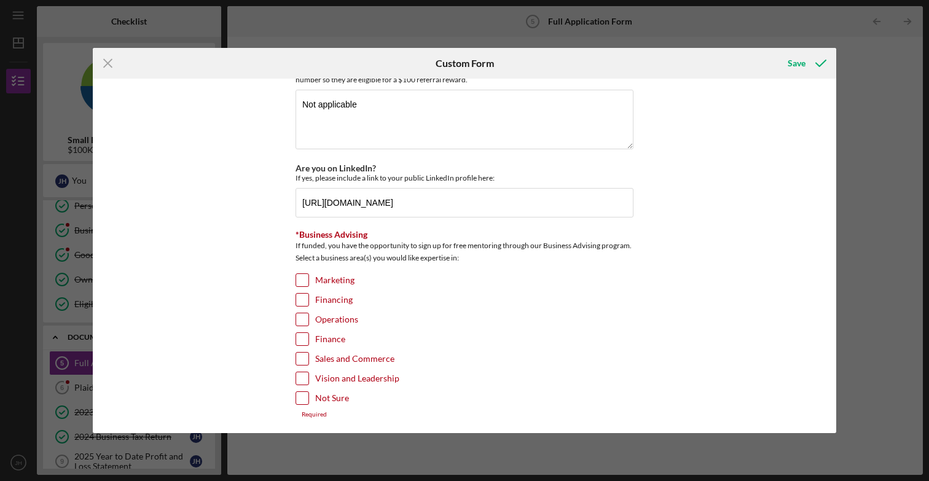
click at [299, 274] on input "Marketing" at bounding box center [302, 280] width 12 height 12
checkbox input "true"
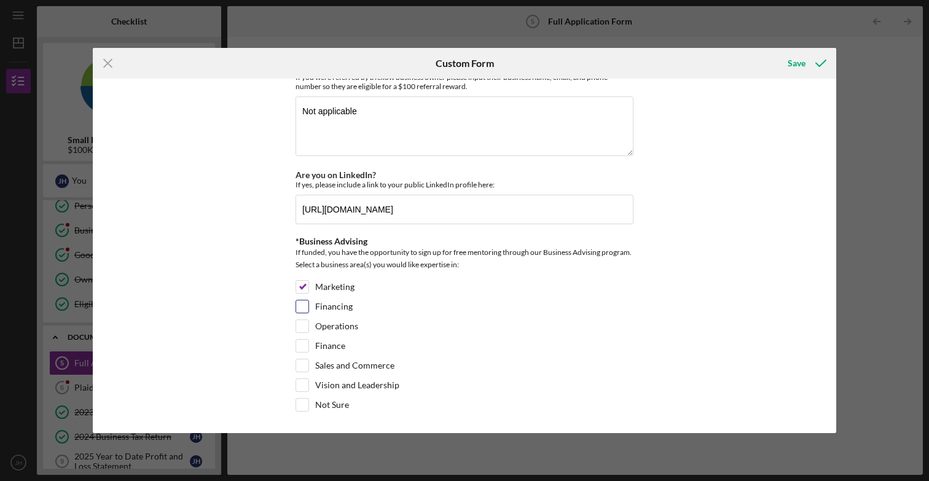
click at [304, 304] on input "Financing" at bounding box center [302, 306] width 12 height 12
checkbox input "true"
click at [303, 323] on input "Operations" at bounding box center [302, 326] width 12 height 12
checkbox input "true"
click at [302, 367] on input "Sales and Commerce" at bounding box center [302, 365] width 12 height 12
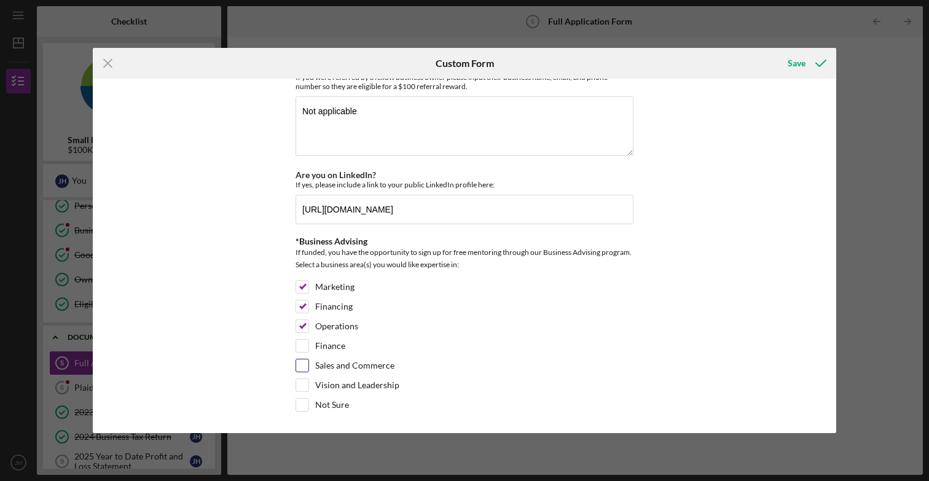
checkbox input "true"
click at [303, 383] on input "Vision and Leadership" at bounding box center [302, 385] width 12 height 12
checkbox input "false"
click at [796, 71] on div "Save" at bounding box center [797, 63] width 18 height 25
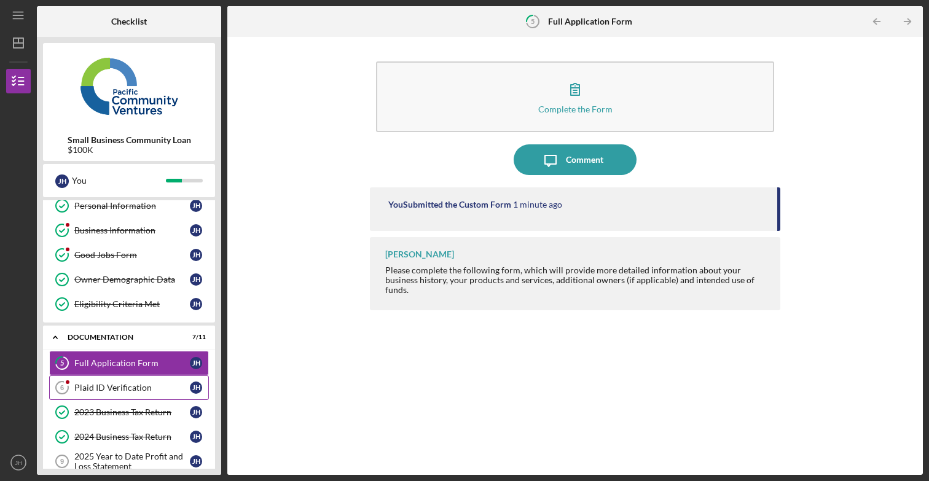
click at [137, 388] on div "Plaid ID Verification" at bounding box center [132, 388] width 116 height 10
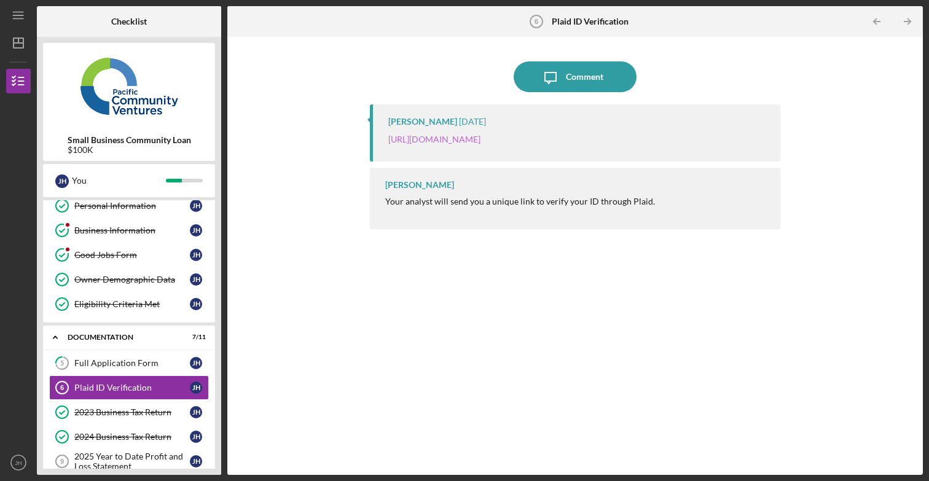
click at [480, 139] on link "https://verify.plaid.com/verify/idv_56zbiCsWX6Eu9w?key=5b25eef2e5677ed816c0a12d…" at bounding box center [434, 139] width 92 height 10
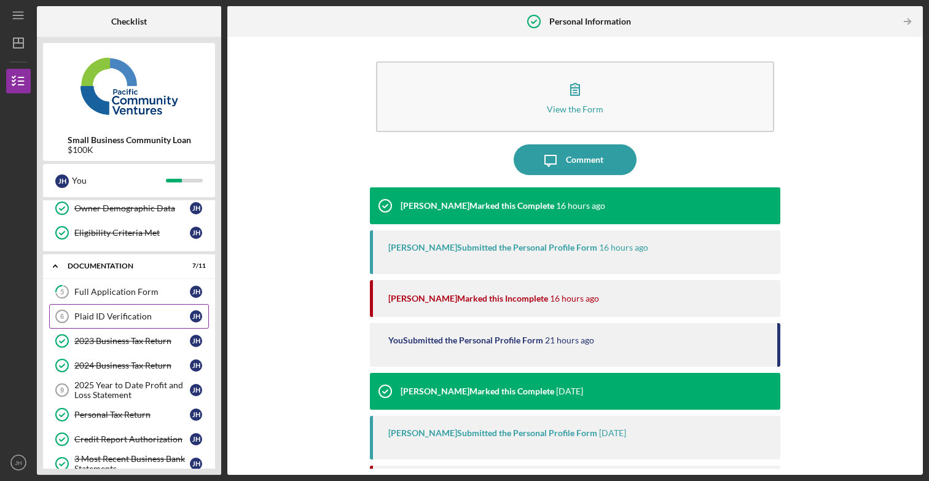
scroll to position [104, 0]
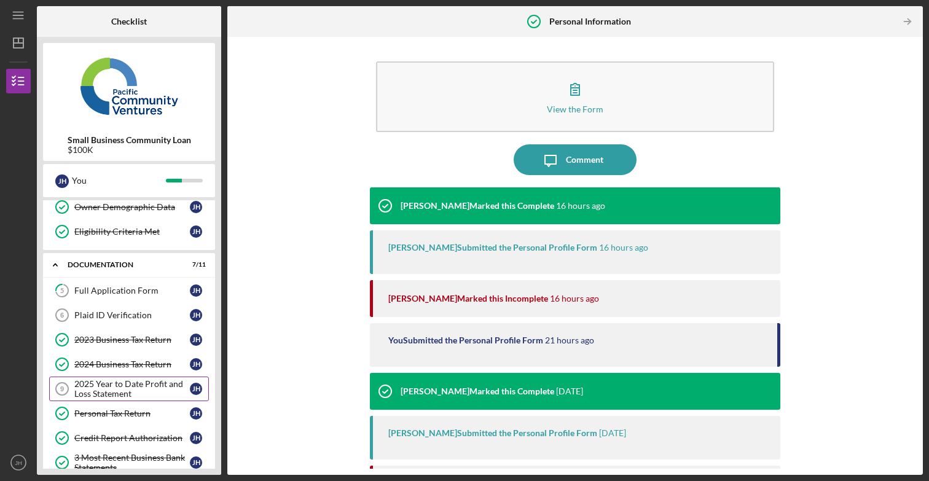
click at [123, 381] on div "2025 Year to Date Profit and Loss Statement" at bounding box center [132, 389] width 116 height 20
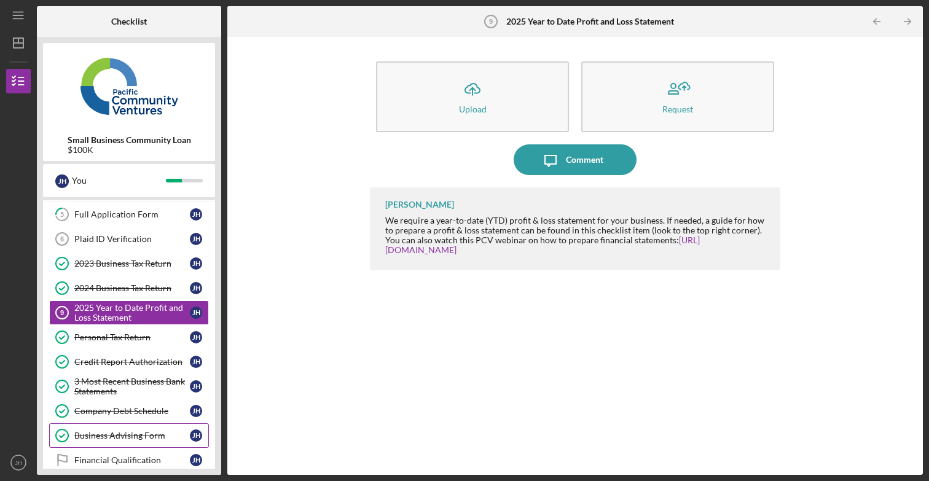
scroll to position [173, 0]
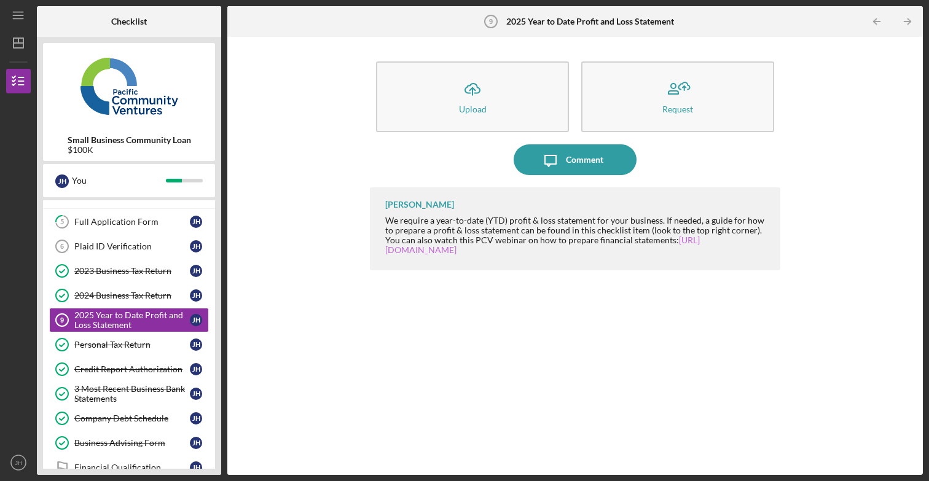
click at [476, 253] on link "[URL][DOMAIN_NAME]" at bounding box center [542, 245] width 315 height 20
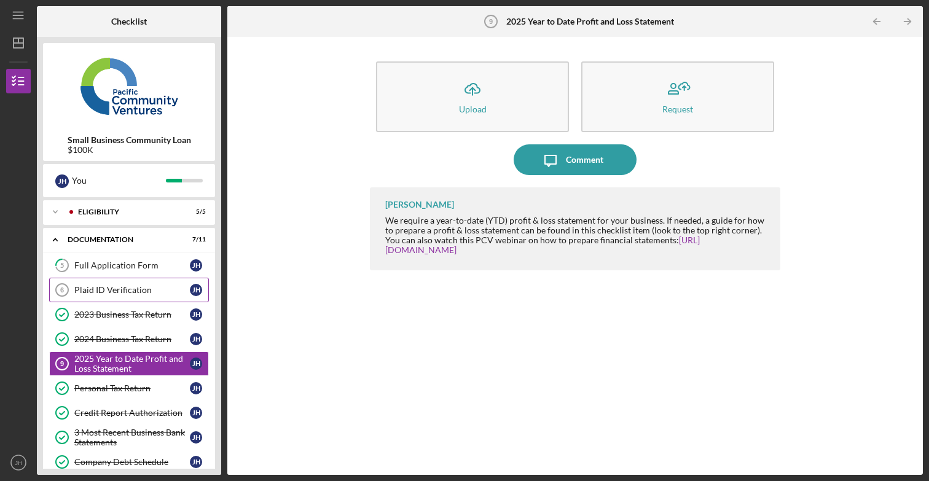
click at [142, 288] on div "Plaid ID Verification" at bounding box center [132, 290] width 116 height 10
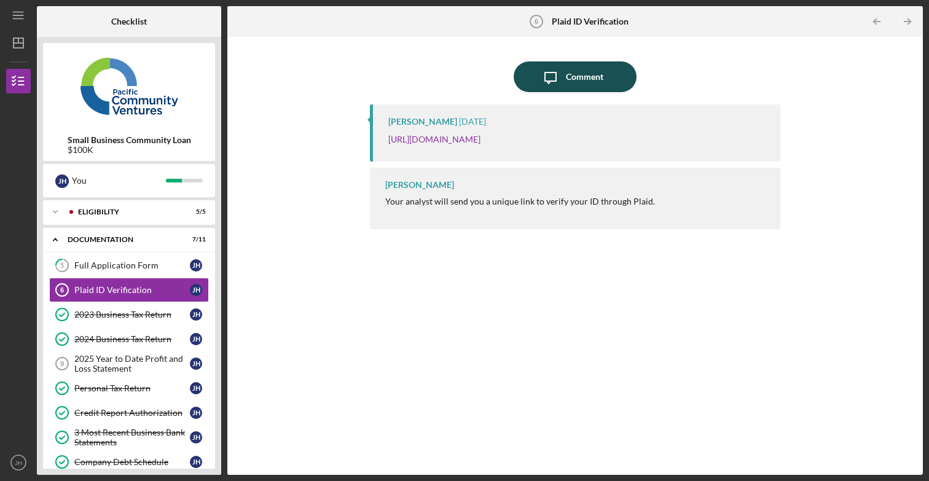
click at [567, 75] on div "Comment" at bounding box center [584, 76] width 37 height 31
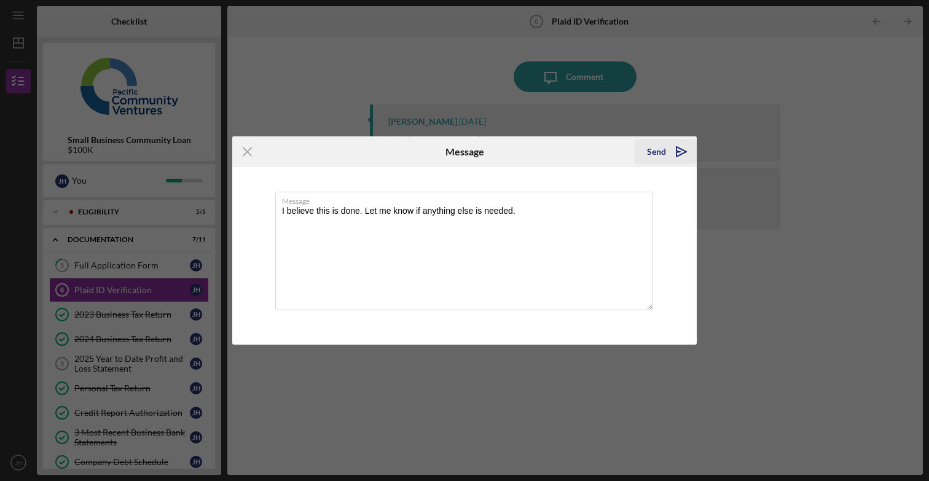
type textarea "I believe this is done. Let me know if anything else is needed."
click at [657, 157] on div "Send" at bounding box center [656, 151] width 19 height 25
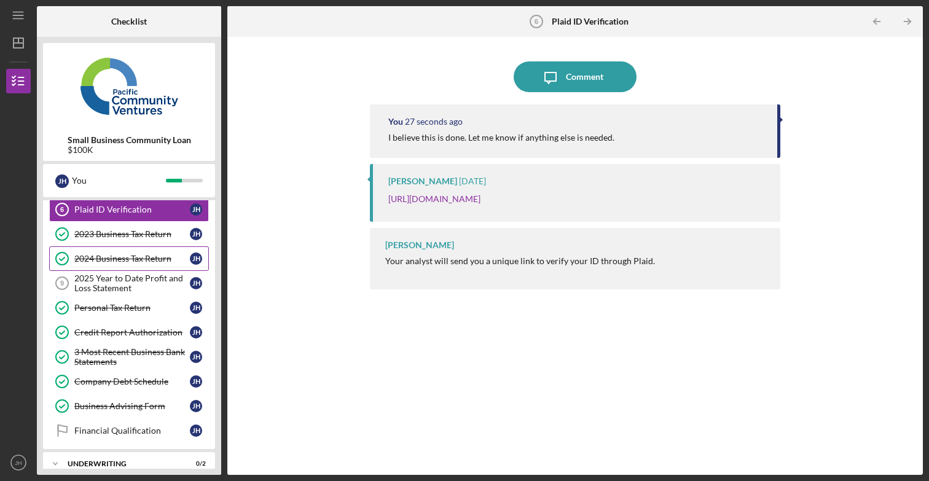
scroll to position [122, 0]
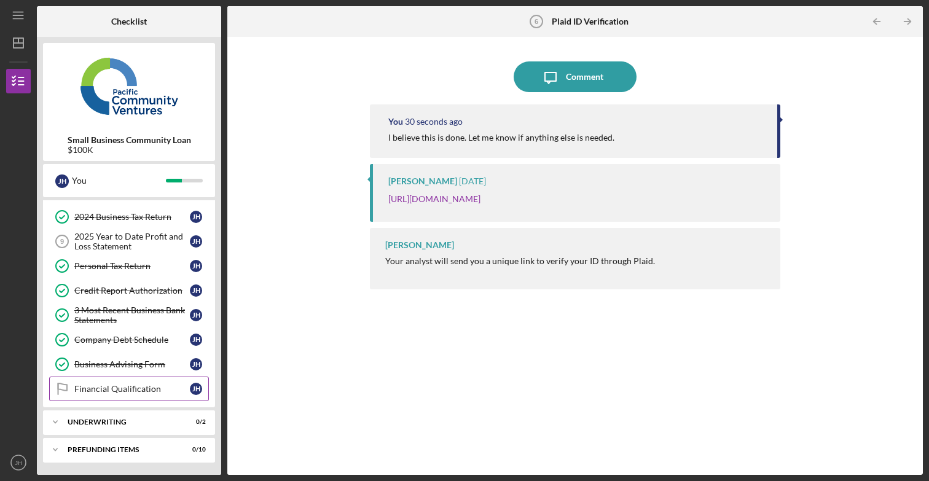
click at [120, 391] on div "Financial Qualification" at bounding box center [132, 389] width 116 height 10
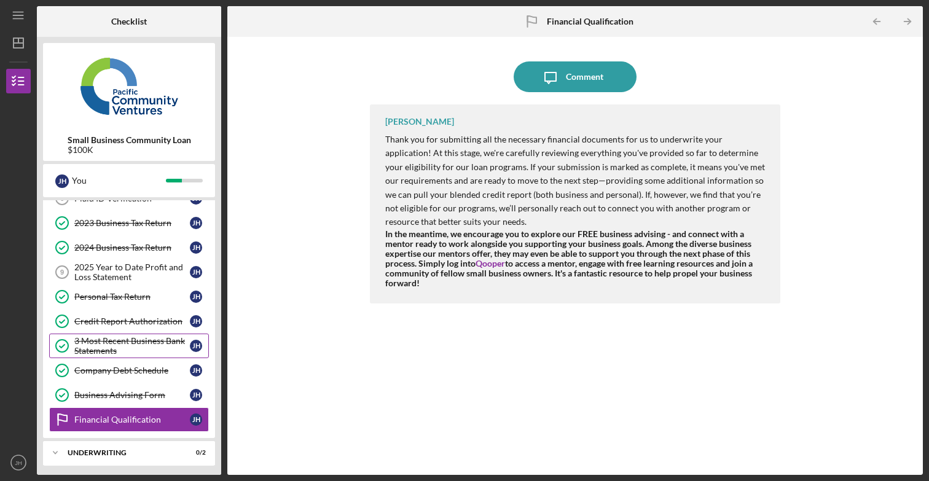
scroll to position [89, 0]
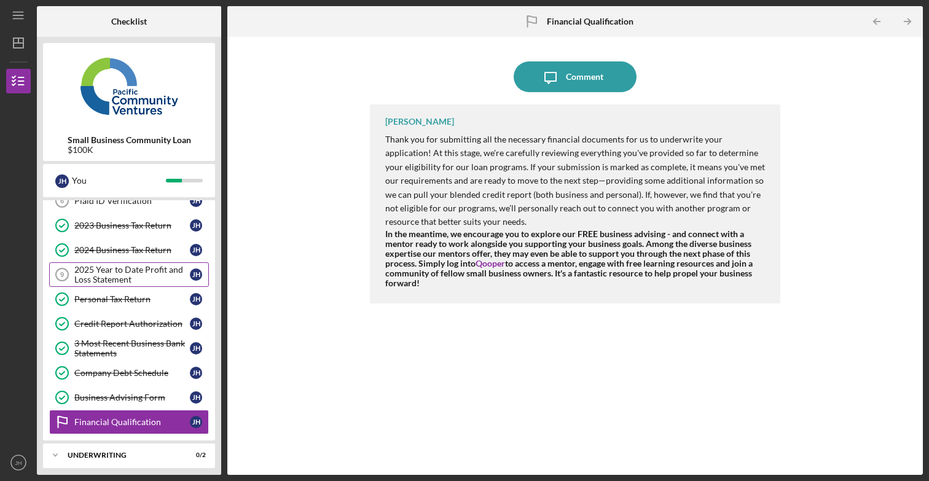
click at [120, 276] on div "2025 Year to Date Profit and Loss Statement" at bounding box center [132, 275] width 116 height 20
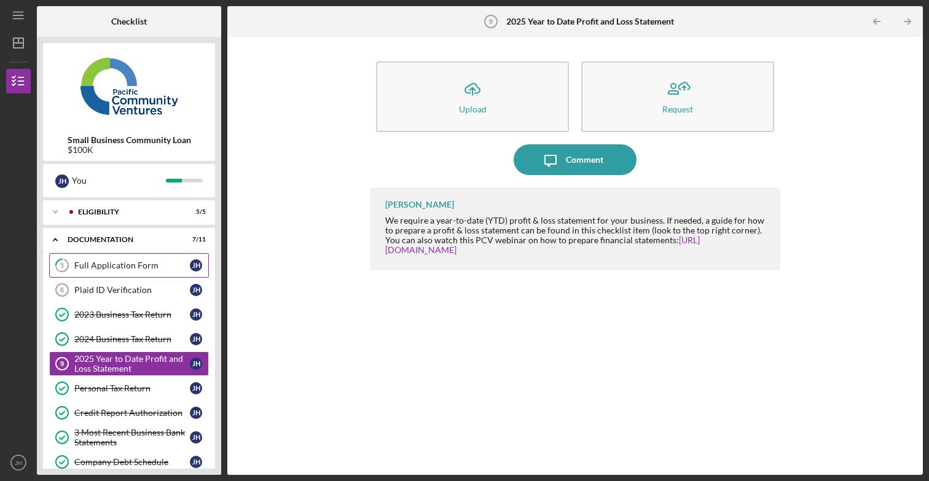
click at [104, 265] on div "Full Application Form" at bounding box center [132, 266] width 116 height 10
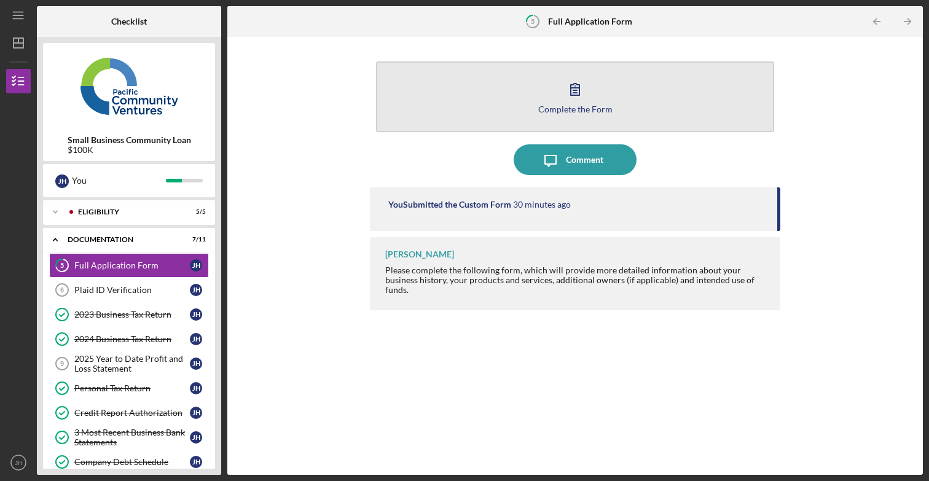
click at [587, 91] on icon "button" at bounding box center [575, 89] width 31 height 31
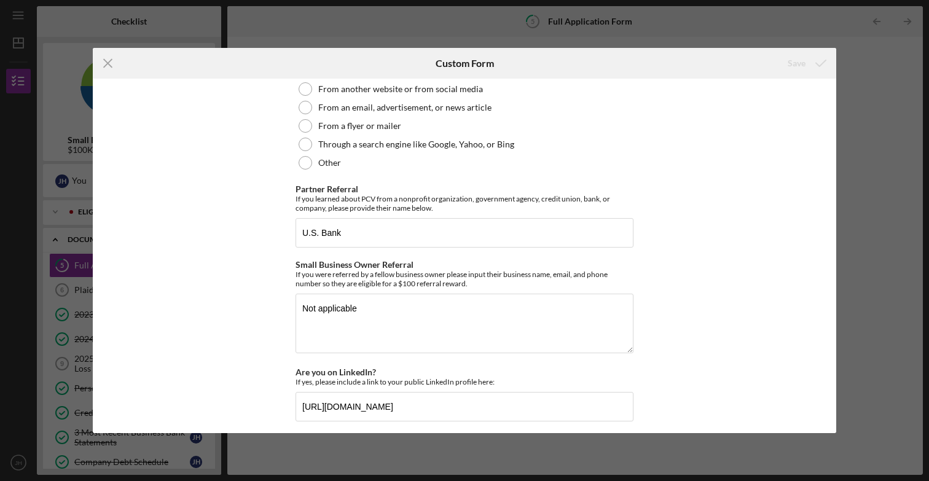
scroll to position [1674, 0]
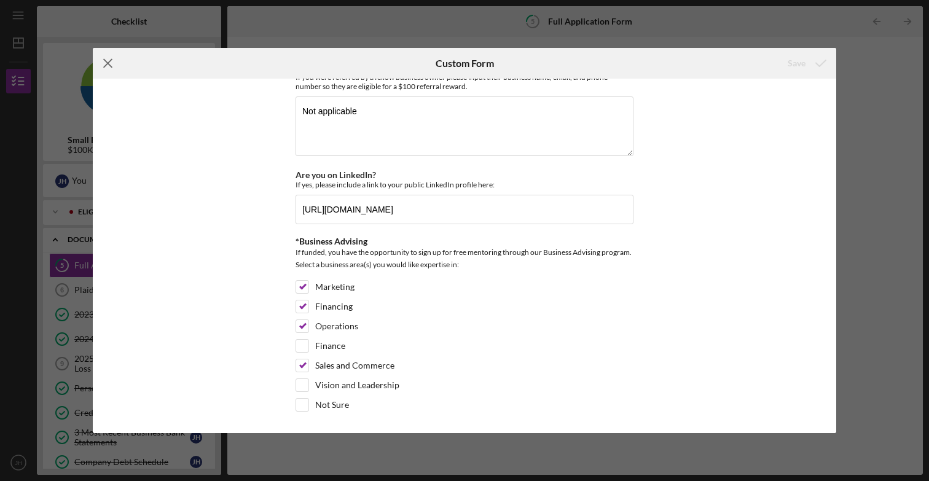
click at [109, 64] on icon "Icon/Menu Close" at bounding box center [108, 63] width 31 height 31
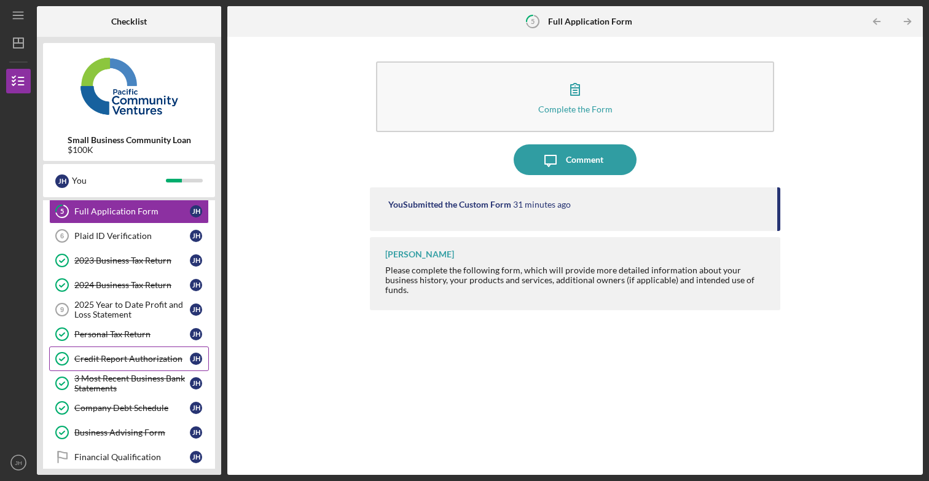
scroll to position [122, 0]
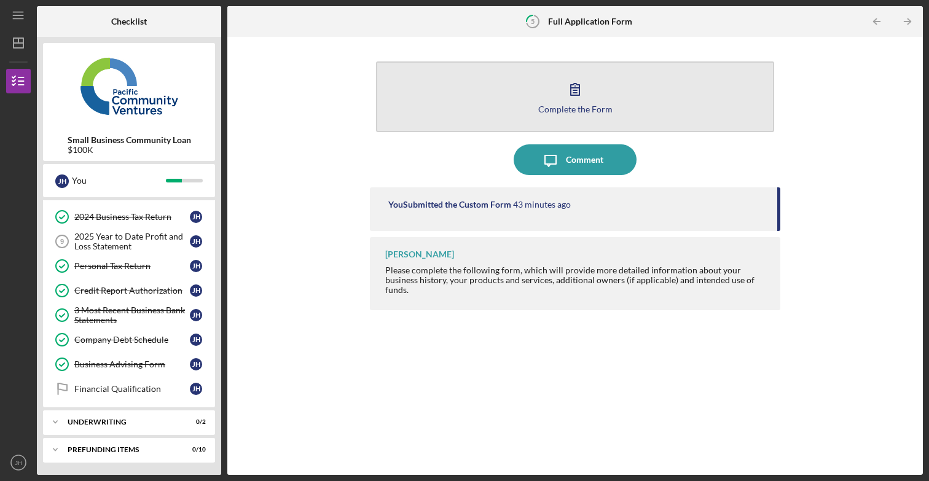
click at [597, 97] on button "Complete the Form Form" at bounding box center [575, 96] width 398 height 71
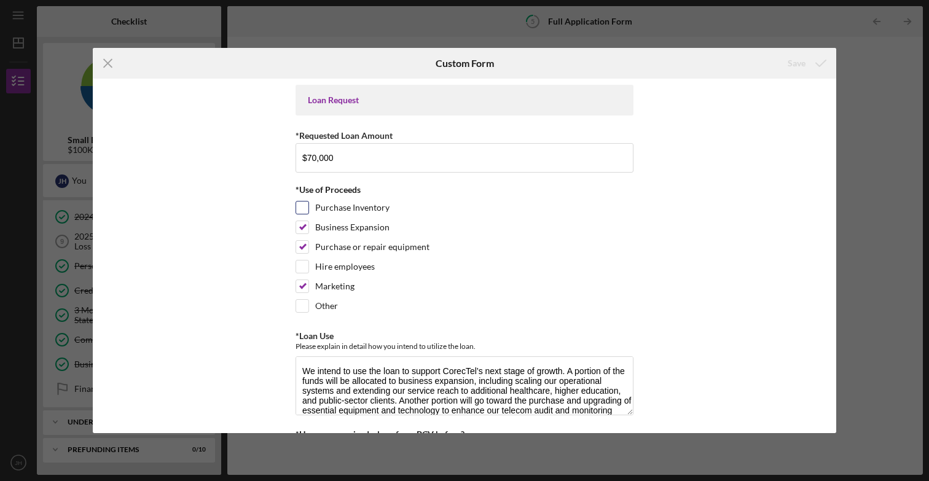
scroll to position [72, 0]
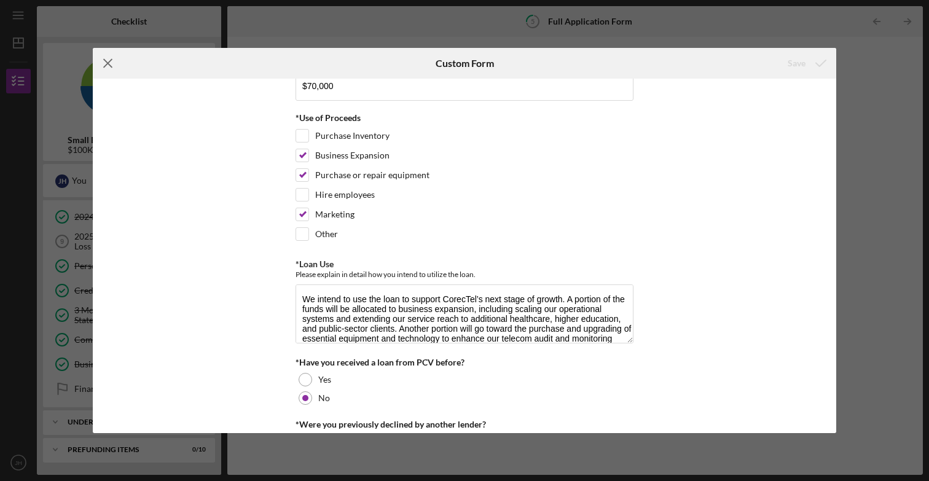
click at [112, 63] on icon "Icon/Menu Close" at bounding box center [108, 63] width 31 height 31
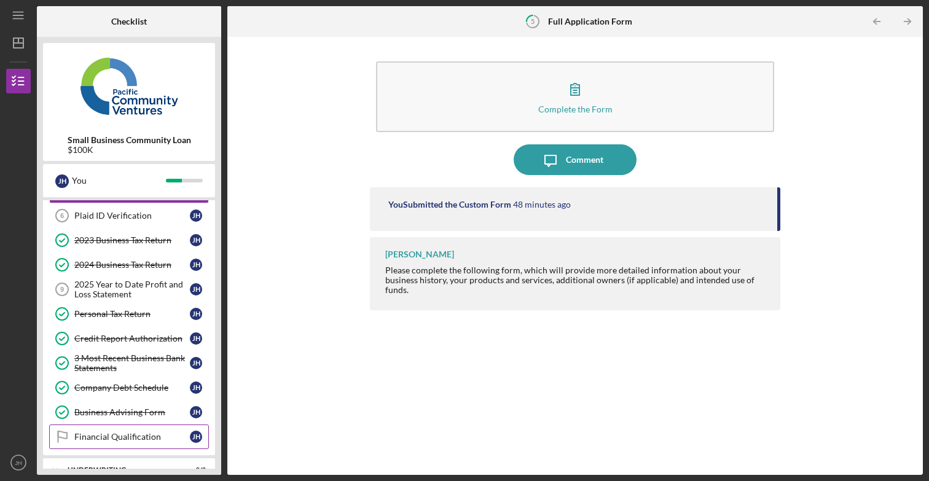
scroll to position [18, 0]
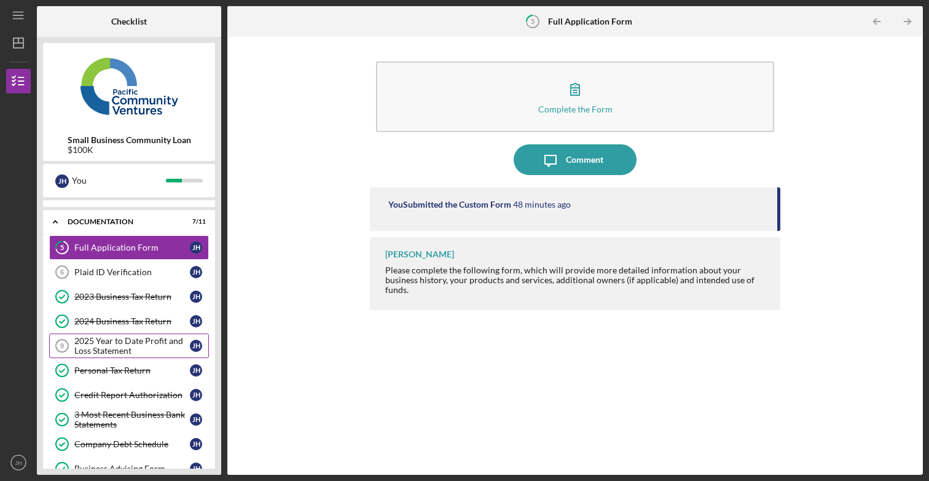
click at [114, 342] on div "2025 Year to Date Profit and Loss Statement" at bounding box center [132, 346] width 116 height 20
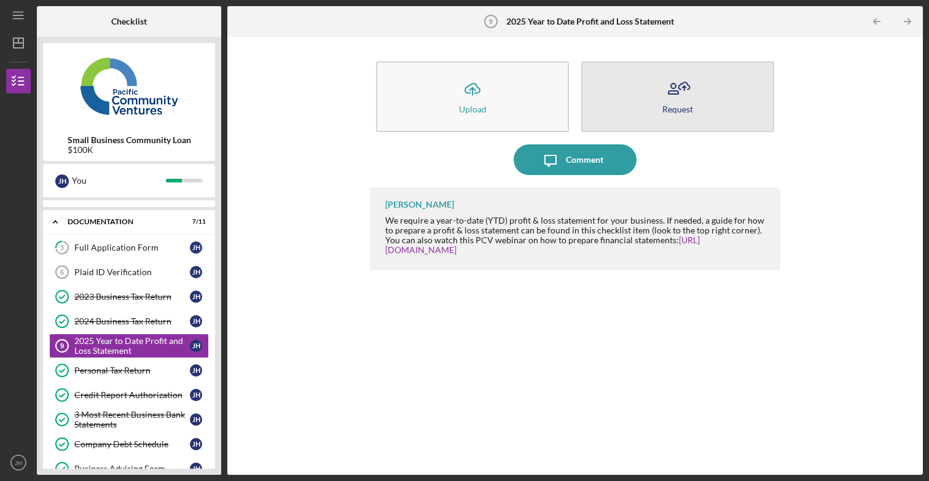
click at [674, 98] on icon "button" at bounding box center [677, 89] width 31 height 31
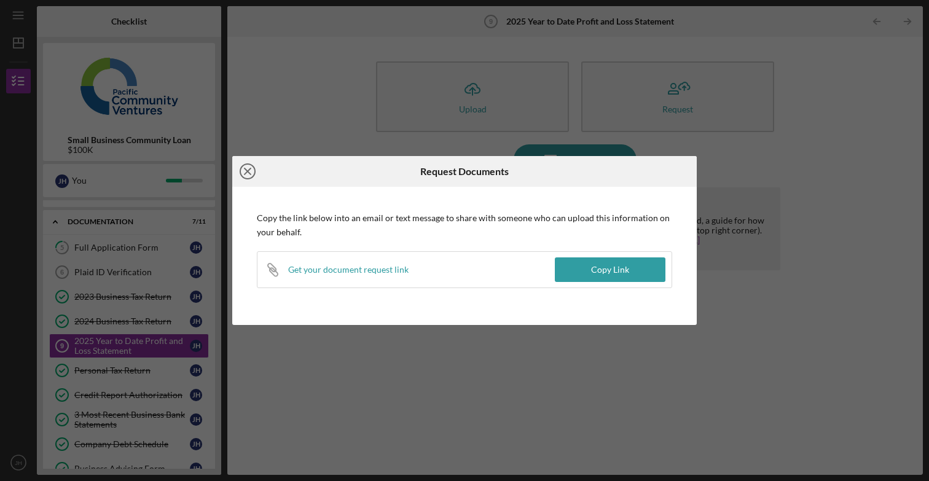
click at [247, 173] on icon "Icon/Close" at bounding box center [247, 171] width 31 height 31
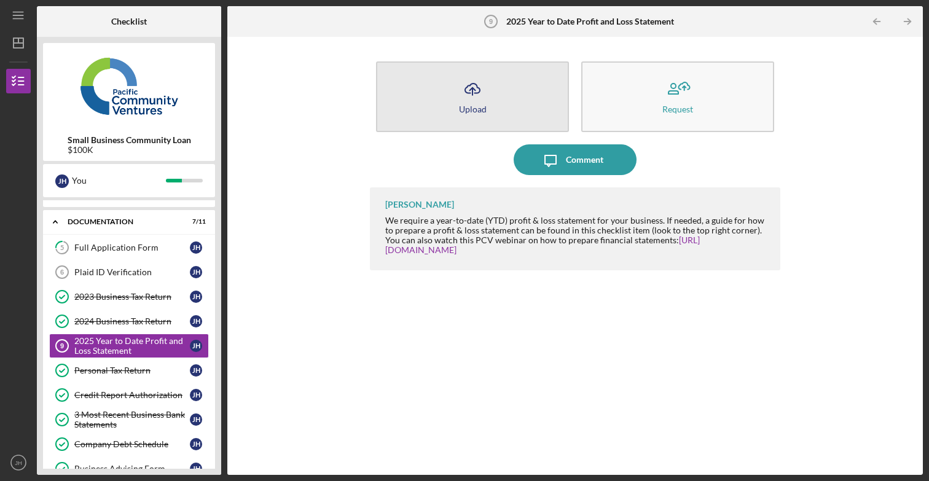
click at [484, 81] on icon "Icon/Upload" at bounding box center [472, 89] width 31 height 31
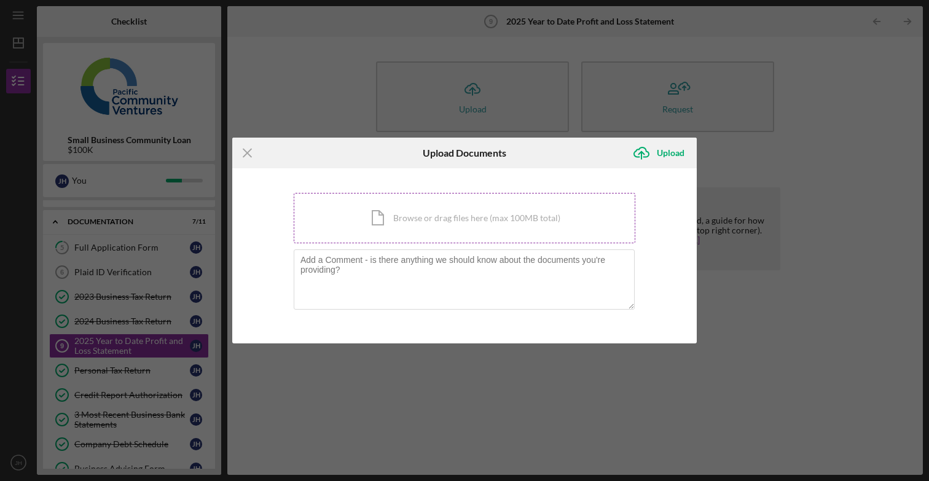
click at [416, 212] on div "Icon/Document Browse or drag files here (max 100MB total) Tap to choose files o…" at bounding box center [465, 218] width 342 height 50
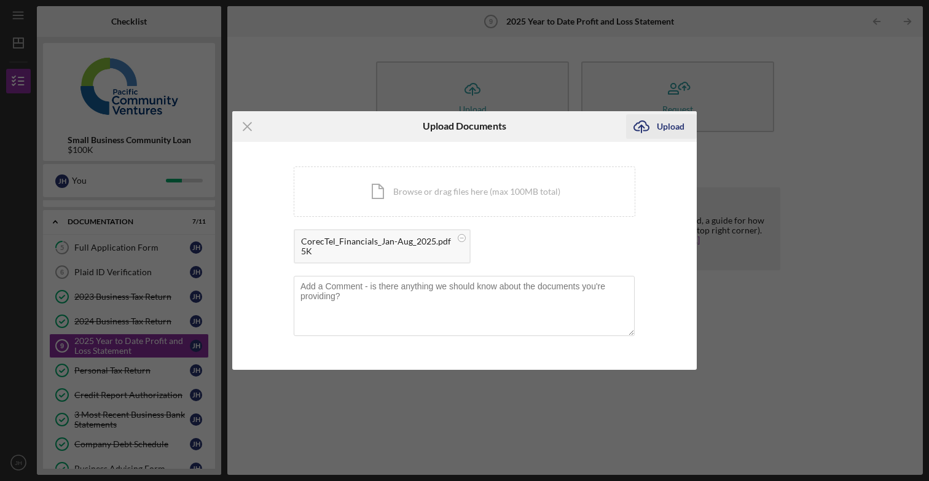
click at [665, 125] on div "Upload" at bounding box center [671, 126] width 28 height 25
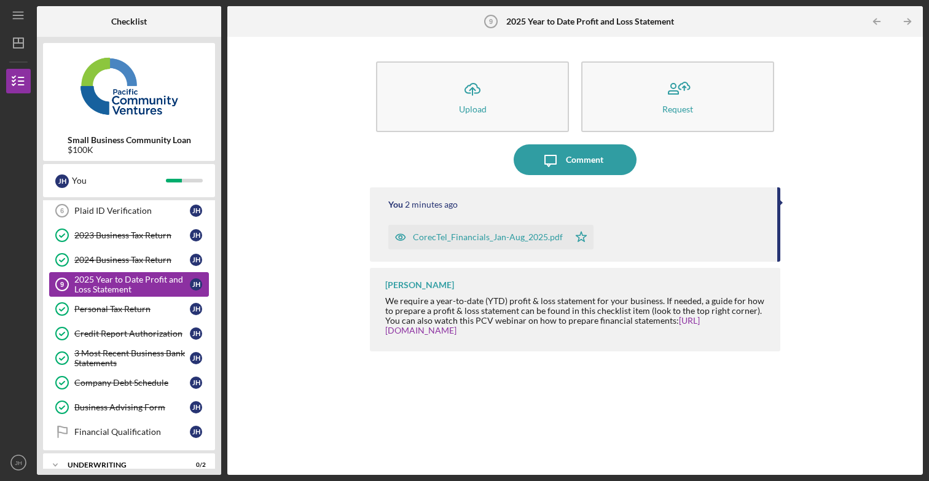
scroll to position [122, 0]
